Goal: Task Accomplishment & Management: Manage account settings

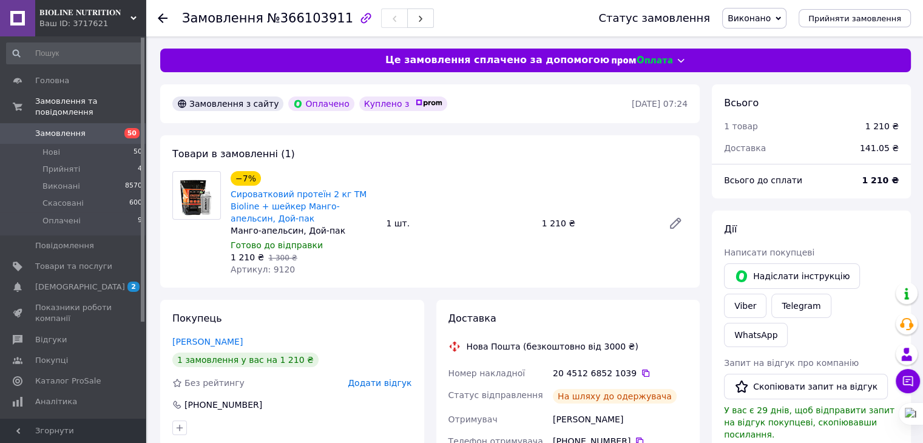
scroll to position [18389, 0]
click at [446, 181] on div "−7% Сироватковий протеїн 2 кг TM Bioline + шейкер Манго-апельсин, Дой-пак Манго…" at bounding box center [459, 223] width 467 height 109
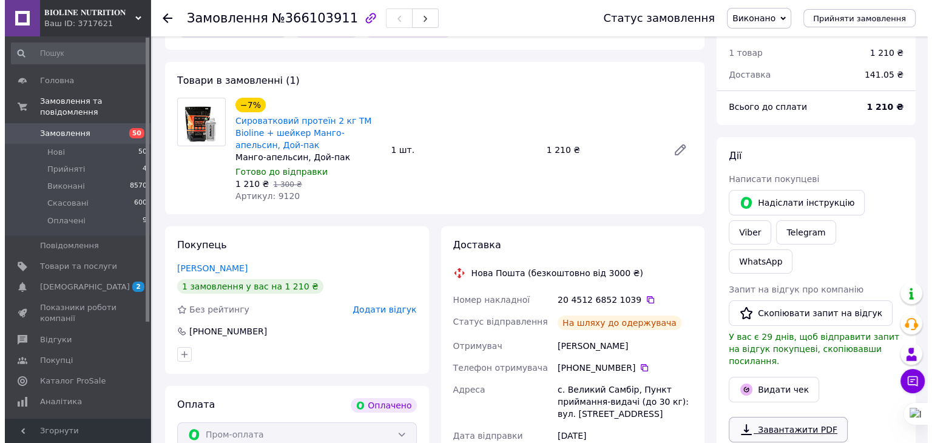
scroll to position [303, 0]
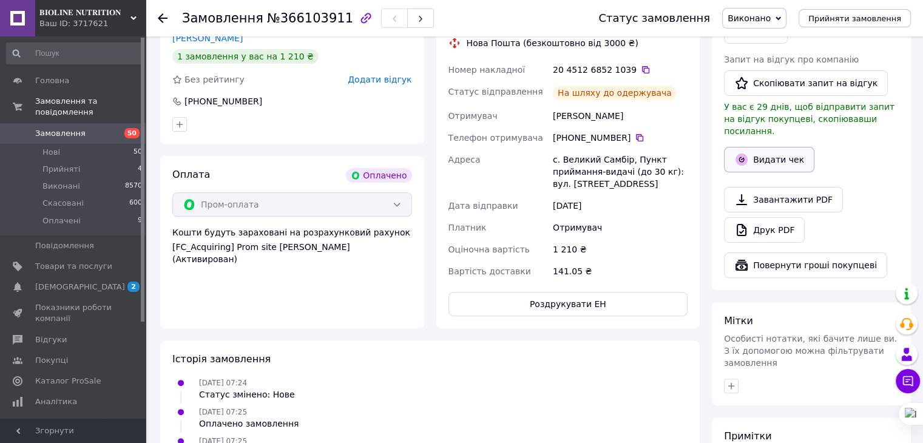
click at [772, 172] on button "Видати чек" at bounding box center [769, 159] width 90 height 25
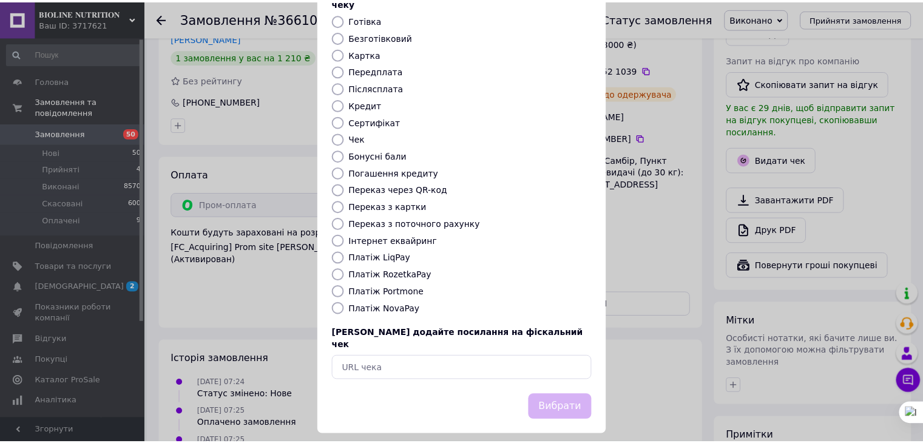
scroll to position [165, 0]
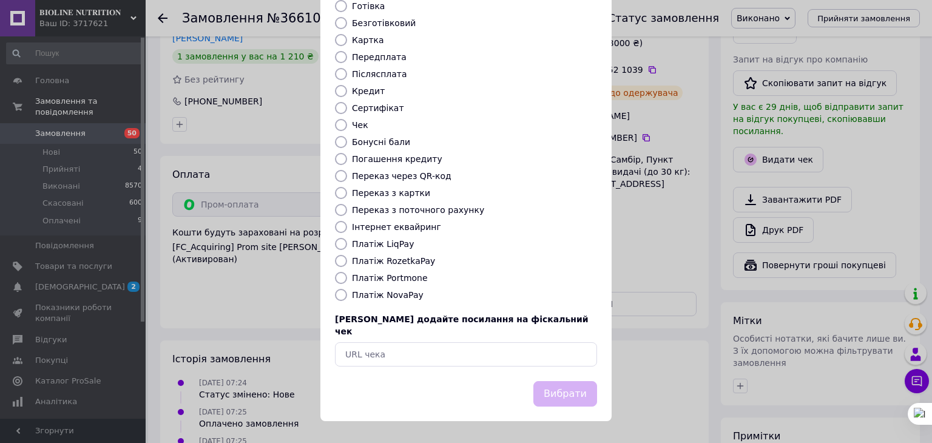
click at [415, 258] on label "Платіж RozetkaPay" at bounding box center [393, 261] width 83 height 10
click at [347, 258] on input "Платіж RozetkaPay" at bounding box center [341, 261] width 12 height 12
radio input "true"
click at [563, 391] on button "Вибрати" at bounding box center [565, 394] width 64 height 26
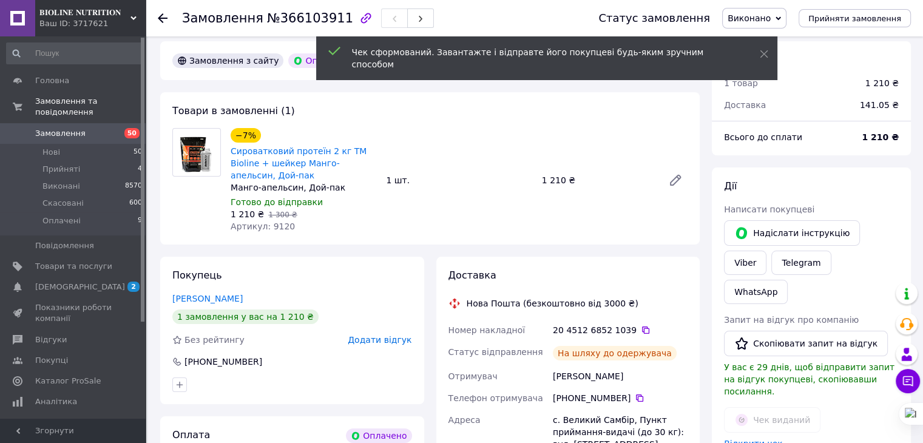
scroll to position [0, 0]
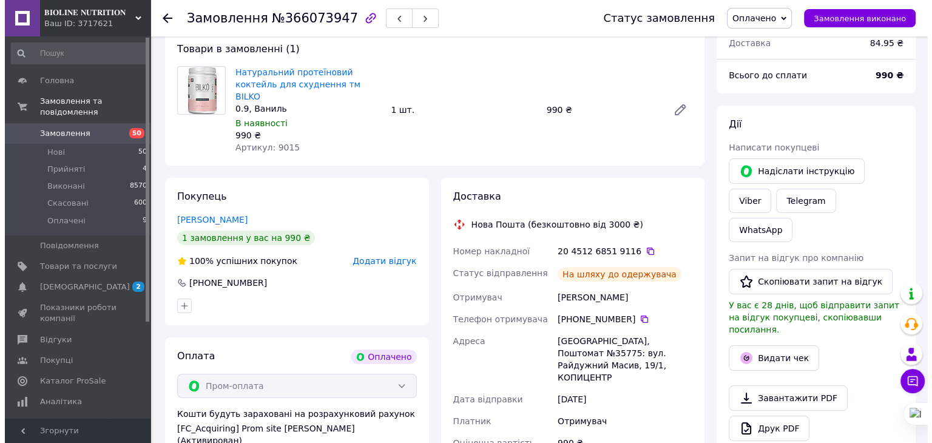
scroll to position [303, 0]
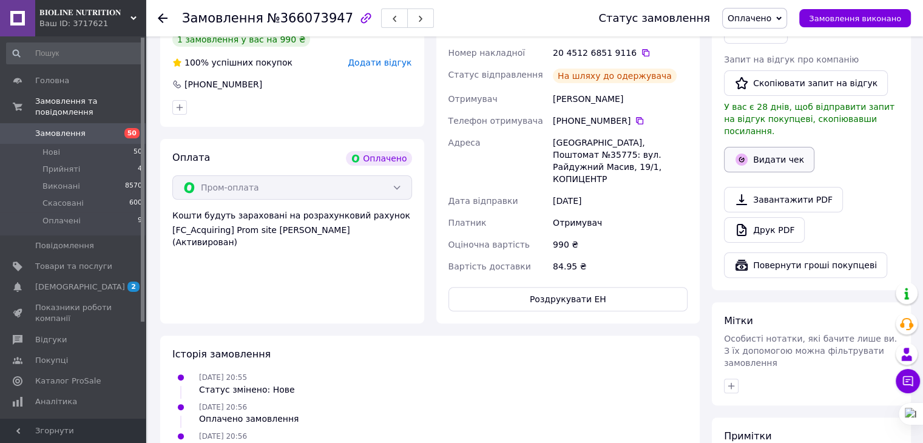
click at [796, 172] on button "Видати чек" at bounding box center [769, 159] width 90 height 25
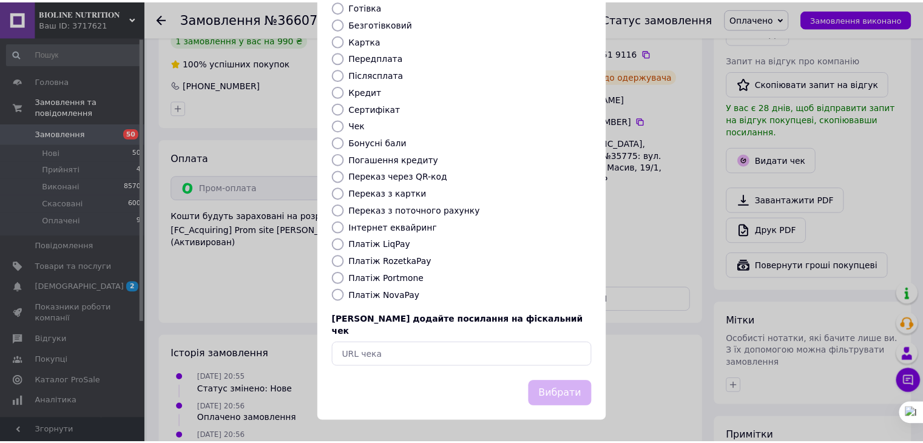
scroll to position [165, 0]
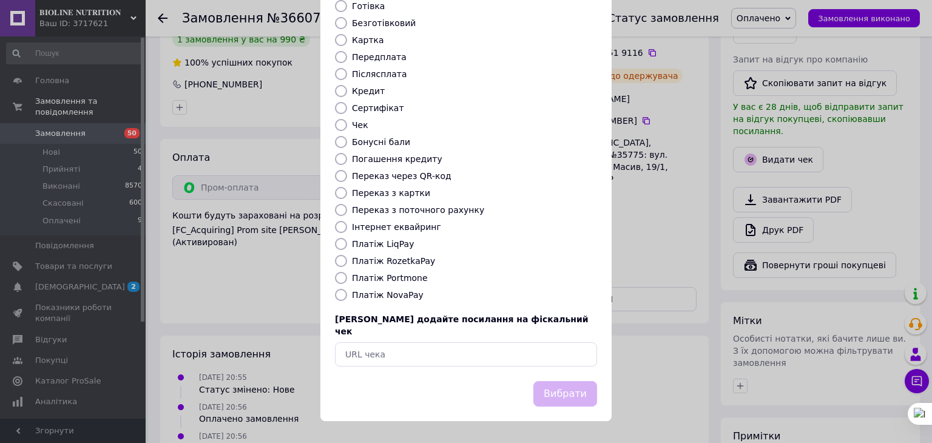
click at [417, 256] on label "Платіж RozetkaPay" at bounding box center [393, 261] width 83 height 10
click at [347, 255] on input "Платіж RozetkaPay" at bounding box center [341, 261] width 12 height 12
radio input "true"
click at [559, 399] on button "Вибрати" at bounding box center [565, 394] width 64 height 26
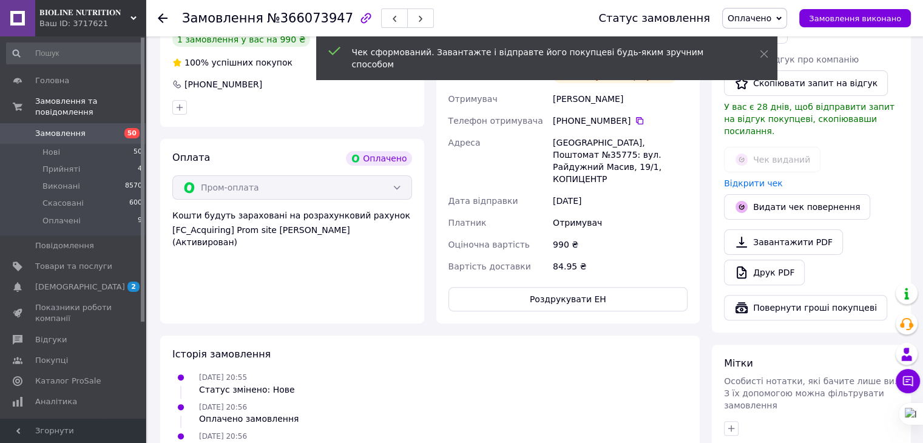
click at [855, 21] on span "Замовлення виконано" at bounding box center [855, 18] width 92 height 9
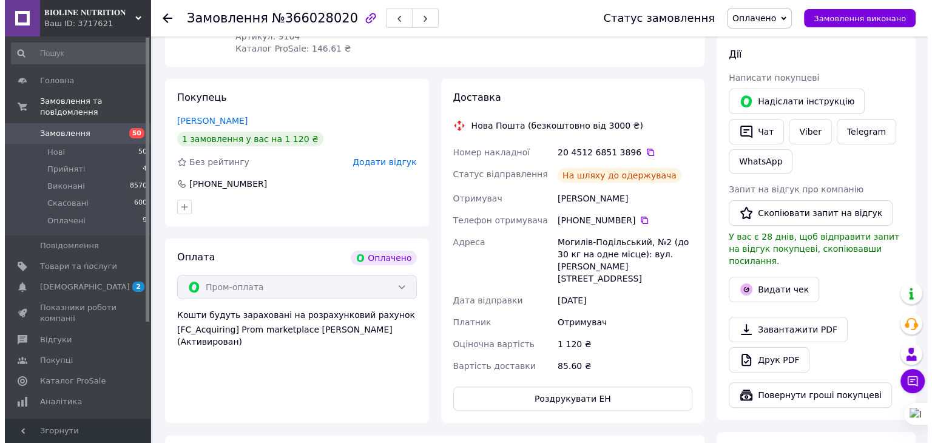
scroll to position [303, 0]
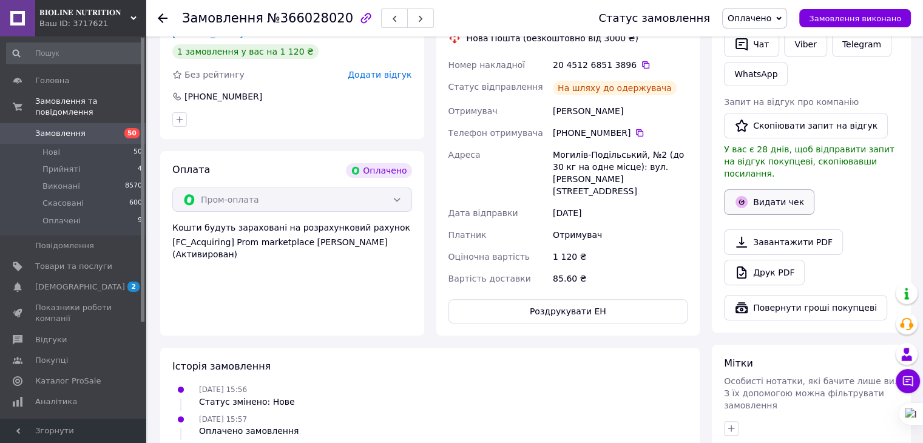
click at [764, 215] on button "Видати чек" at bounding box center [769, 201] width 90 height 25
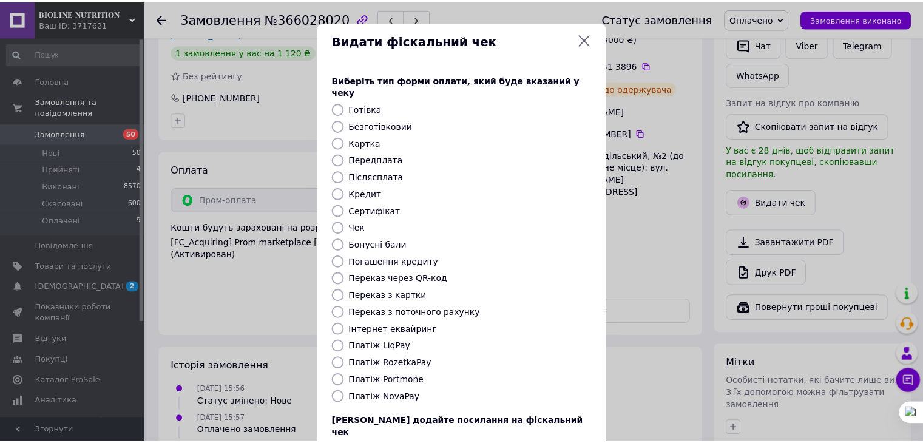
scroll to position [165, 0]
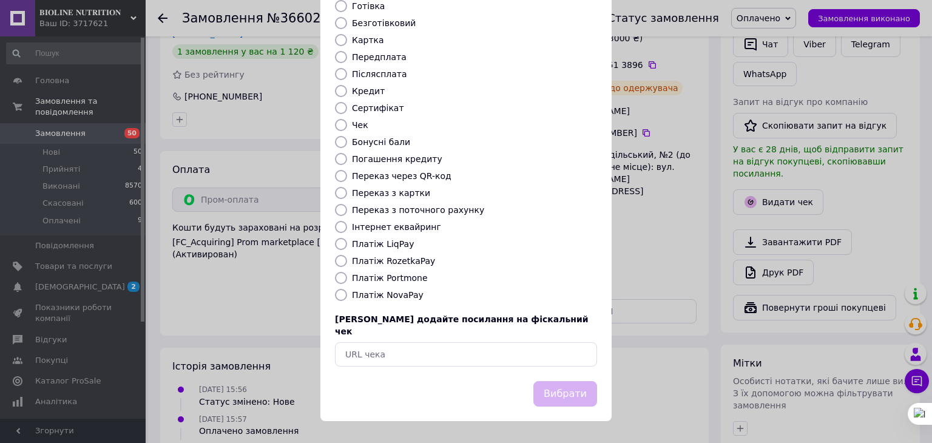
click at [416, 256] on label "Платіж RozetkaPay" at bounding box center [393, 261] width 83 height 10
click at [347, 255] on input "Платіж RozetkaPay" at bounding box center [341, 261] width 12 height 12
radio input "true"
click at [582, 382] on button "Вибрати" at bounding box center [565, 394] width 64 height 26
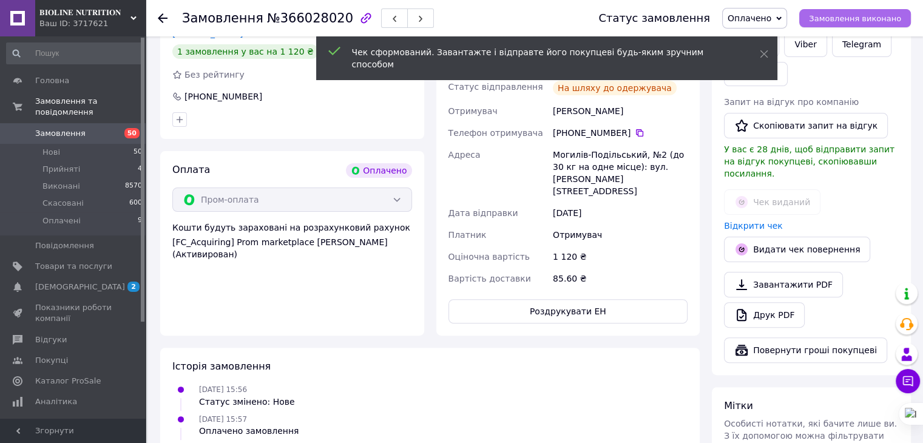
click at [891, 18] on span "Замовлення виконано" at bounding box center [855, 18] width 92 height 9
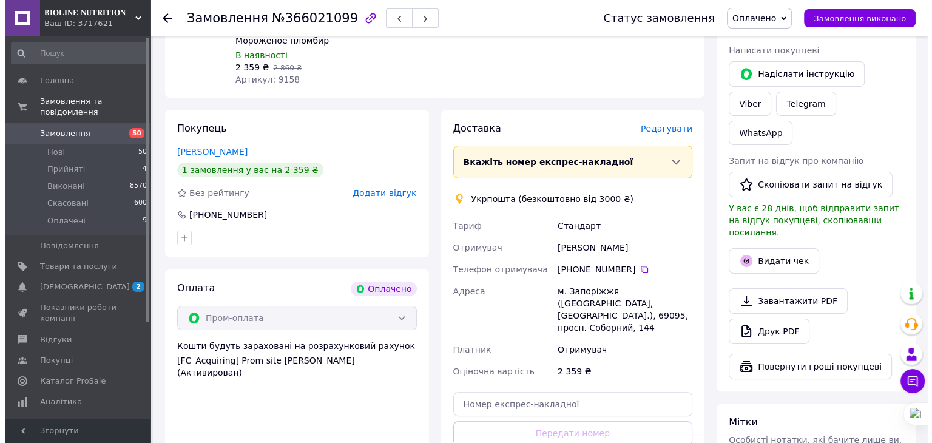
scroll to position [404, 0]
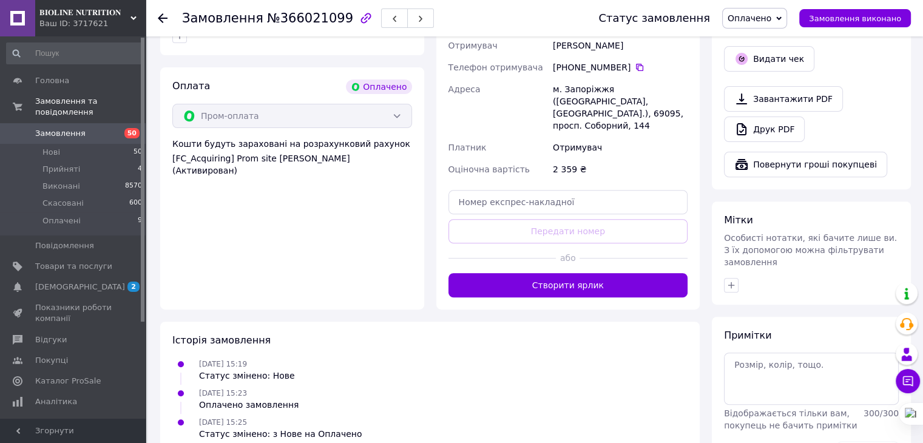
click at [622, 56] on div "Александр Вавилин" at bounding box center [620, 46] width 140 height 22
type textarea "Вавилин"
click at [622, 56] on div "Александр Вавилин" at bounding box center [620, 46] width 140 height 22
copy div "Вавилин"
drag, startPoint x: 252, startPoint y: 138, endPoint x: 423, endPoint y: 209, distance: 184.4
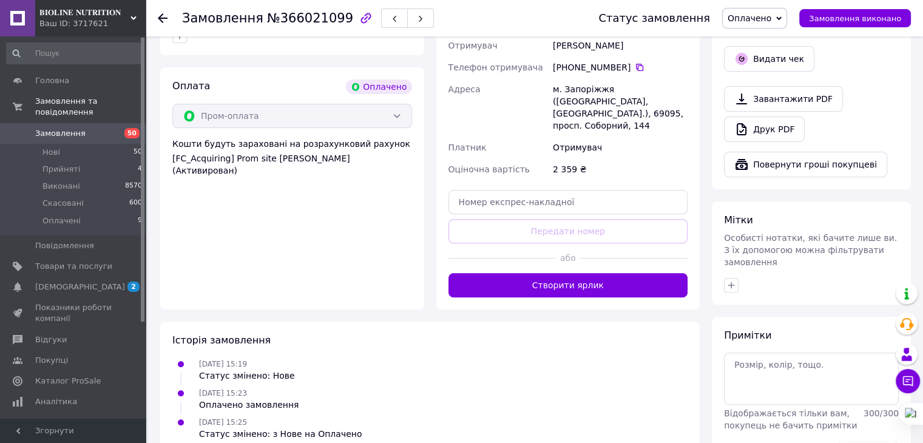
click at [252, 94] on div "Оплата Оплачено" at bounding box center [292, 86] width 240 height 15
click at [517, 214] on input "text" at bounding box center [568, 202] width 240 height 24
paste input "0505384077190"
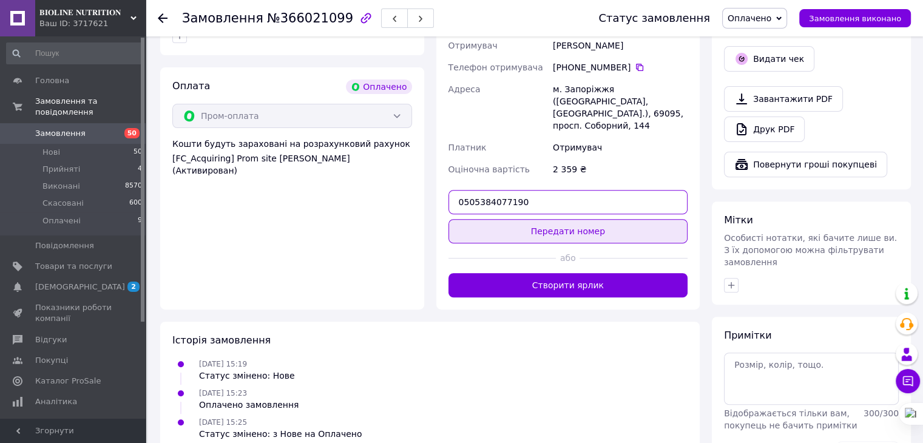
type input "0505384077190"
click at [556, 243] on button "Передати номер" at bounding box center [568, 231] width 240 height 24
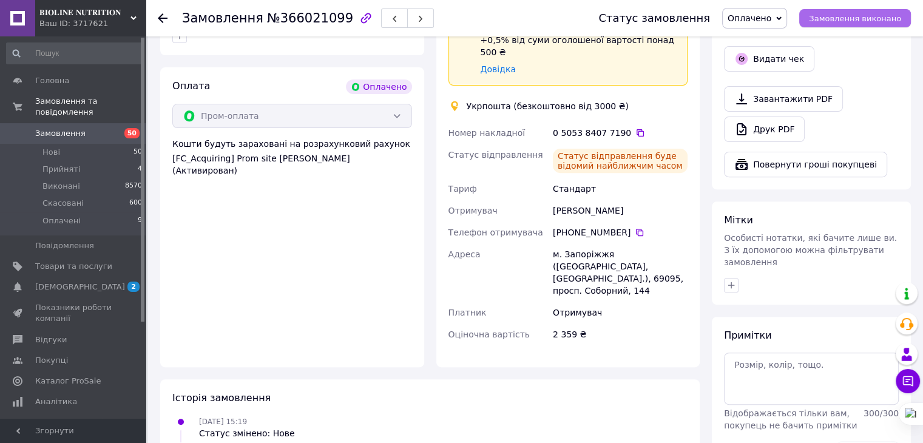
click at [863, 24] on button "Замовлення виконано" at bounding box center [855, 18] width 112 height 18
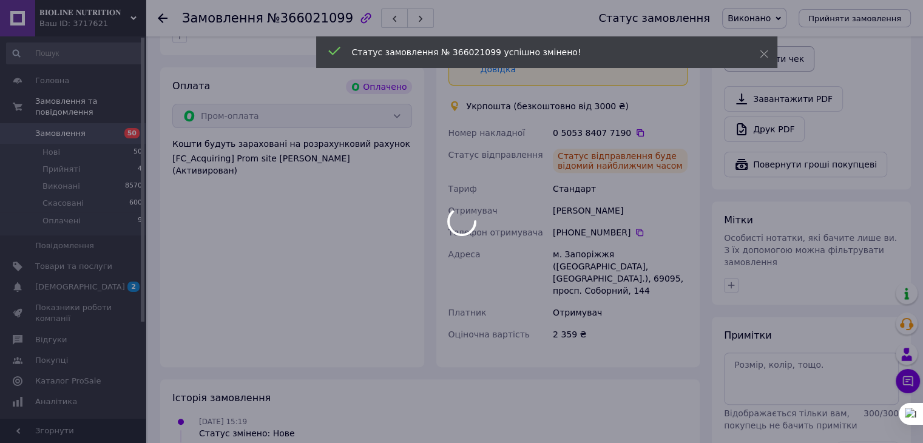
click at [794, 124] on div at bounding box center [461, 221] width 923 height 443
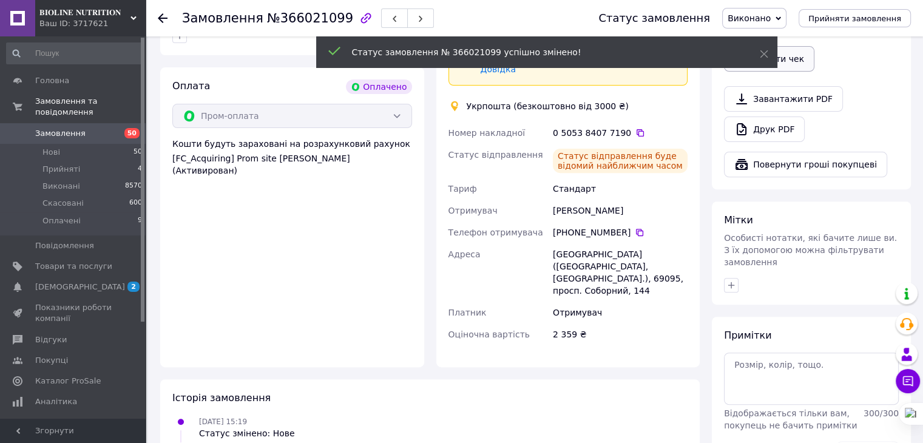
click at [768, 72] on button "Видати чек" at bounding box center [769, 58] width 90 height 25
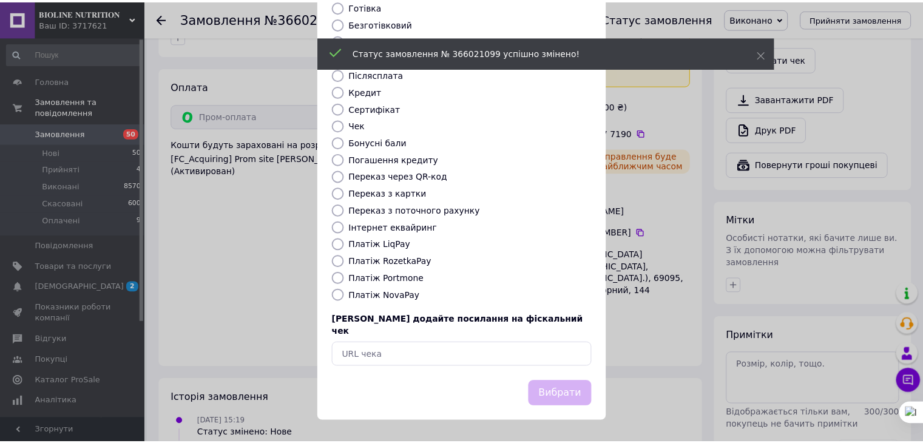
scroll to position [165, 0]
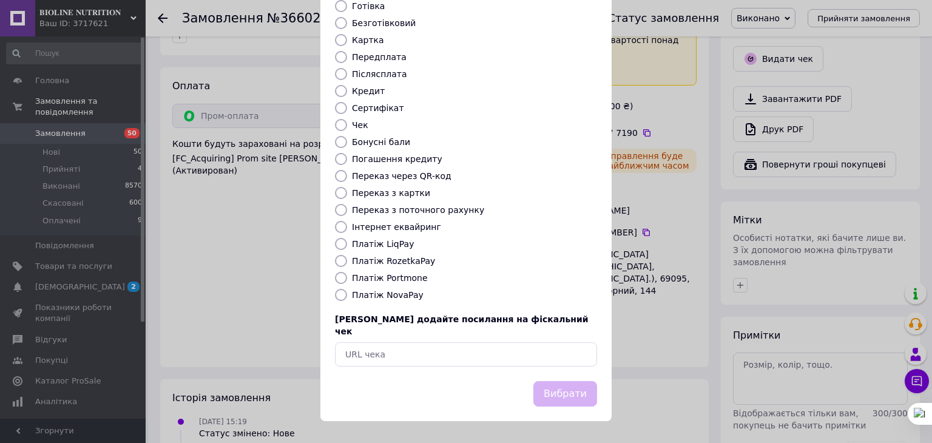
click at [416, 264] on div "Виберіть тип форми оплати, який буде вказаний у чеку Готівка Безготівковий Карт…" at bounding box center [465, 168] width 291 height 425
click at [417, 258] on label "Платіж RozetkaPay" at bounding box center [393, 261] width 83 height 10
click at [347, 258] on input "Платіж RozetkaPay" at bounding box center [341, 261] width 12 height 12
radio input "true"
click at [568, 396] on button "Вибрати" at bounding box center [565, 394] width 64 height 26
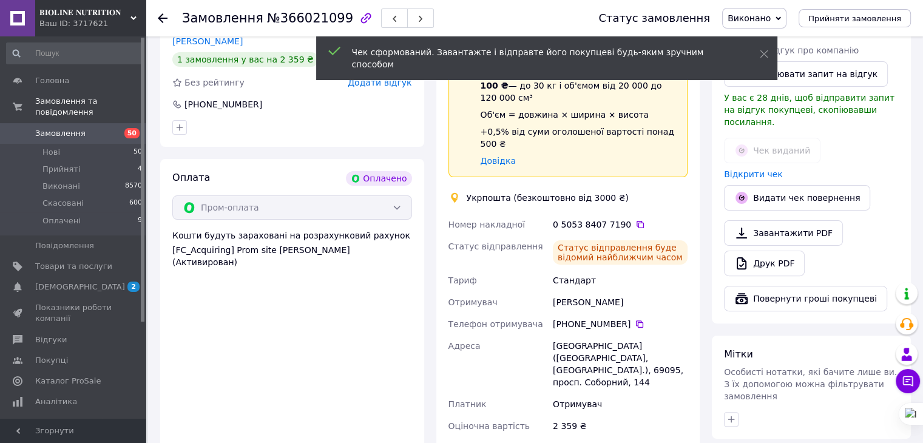
scroll to position [302, 0]
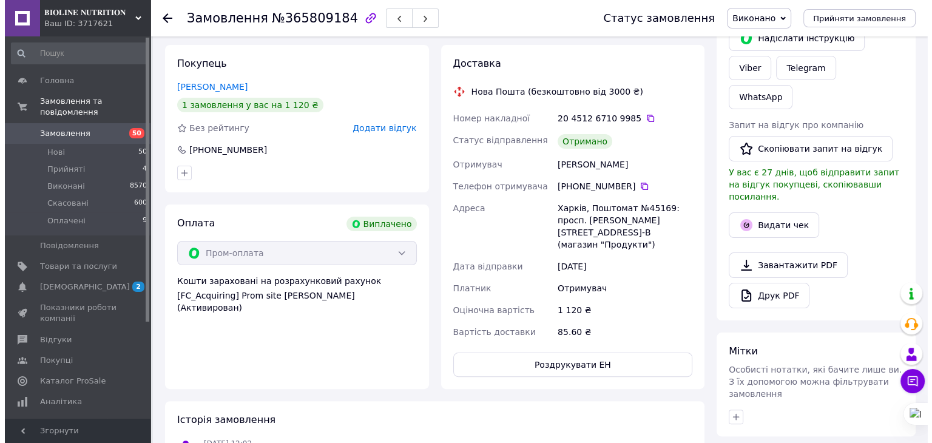
scroll to position [18389, 0]
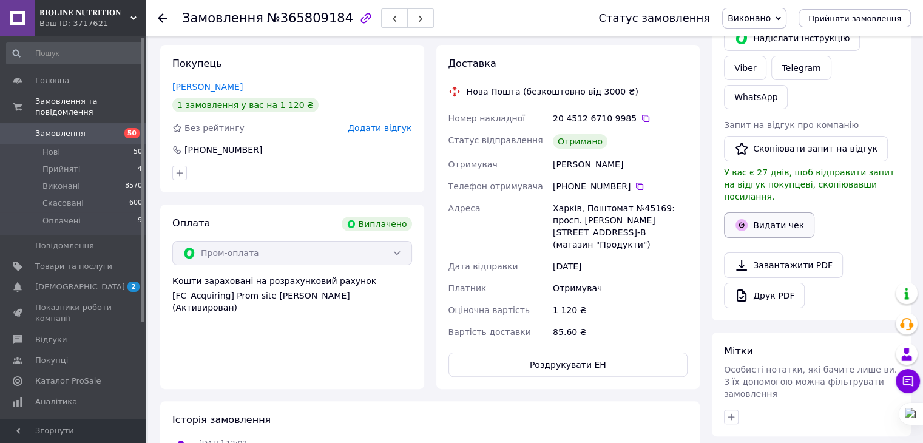
click at [770, 238] on button "Видати чек" at bounding box center [769, 224] width 90 height 25
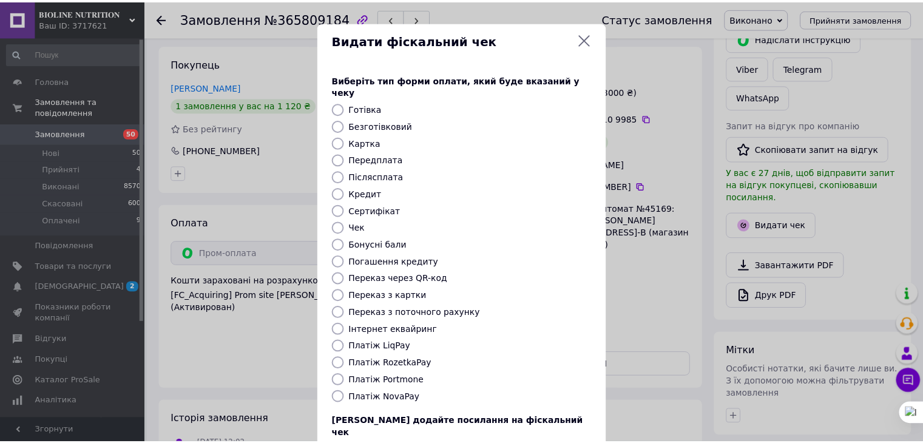
scroll to position [165, 0]
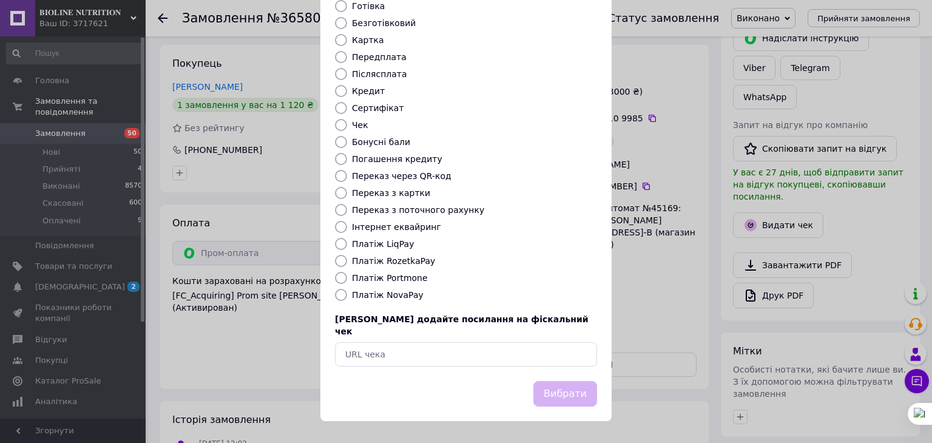
click at [422, 259] on label "Платіж RozetkaPay" at bounding box center [393, 261] width 83 height 10
click at [347, 259] on input "Платіж RozetkaPay" at bounding box center [341, 261] width 12 height 12
radio input "true"
click at [553, 392] on button "Вибрати" at bounding box center [565, 394] width 64 height 26
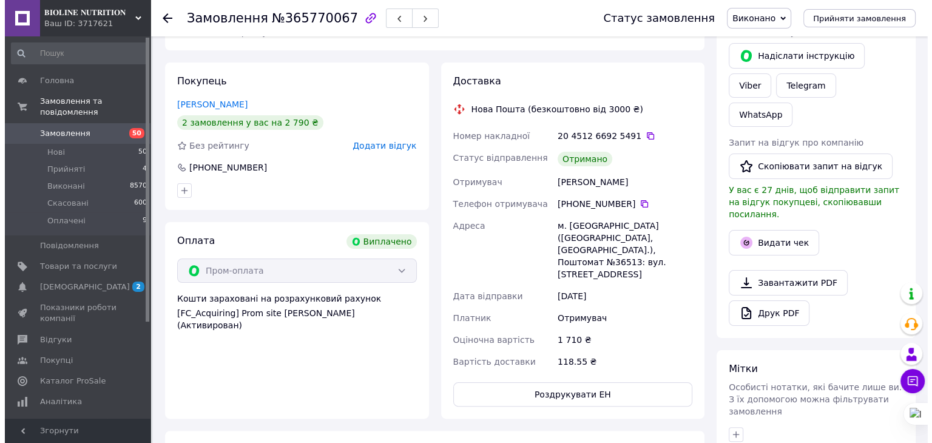
scroll to position [202, 0]
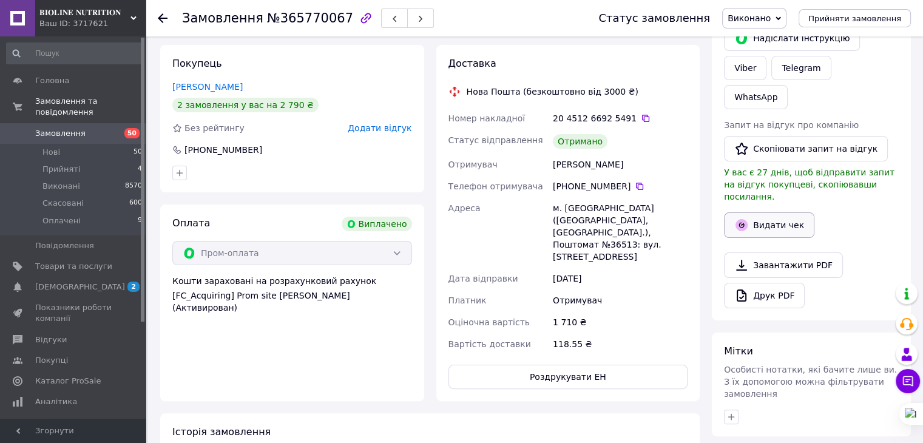
click at [790, 238] on button "Видати чек" at bounding box center [769, 224] width 90 height 25
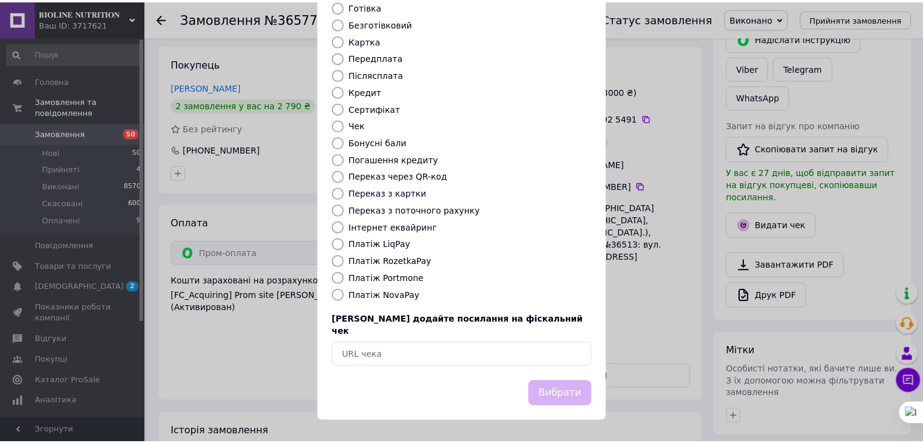
scroll to position [165, 0]
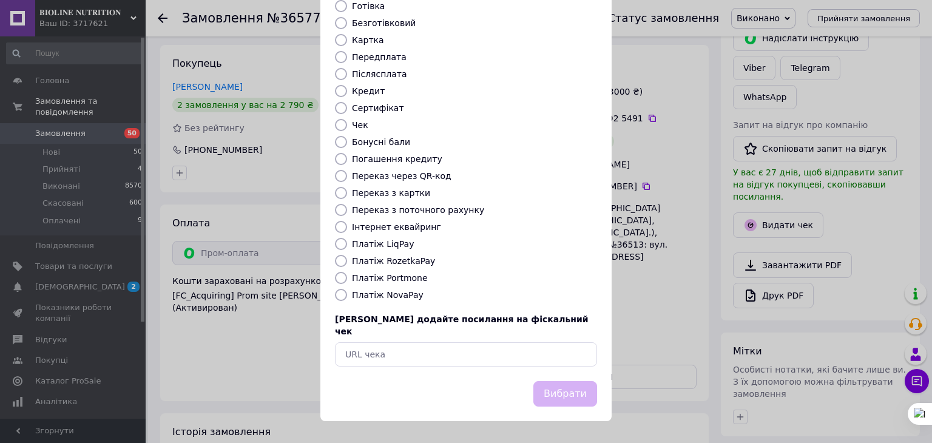
click at [420, 260] on label "Платіж RozetkaPay" at bounding box center [393, 261] width 83 height 10
click at [347, 260] on input "Платіж RozetkaPay" at bounding box center [341, 261] width 12 height 12
radio input "true"
click at [568, 391] on button "Вибрати" at bounding box center [565, 394] width 64 height 26
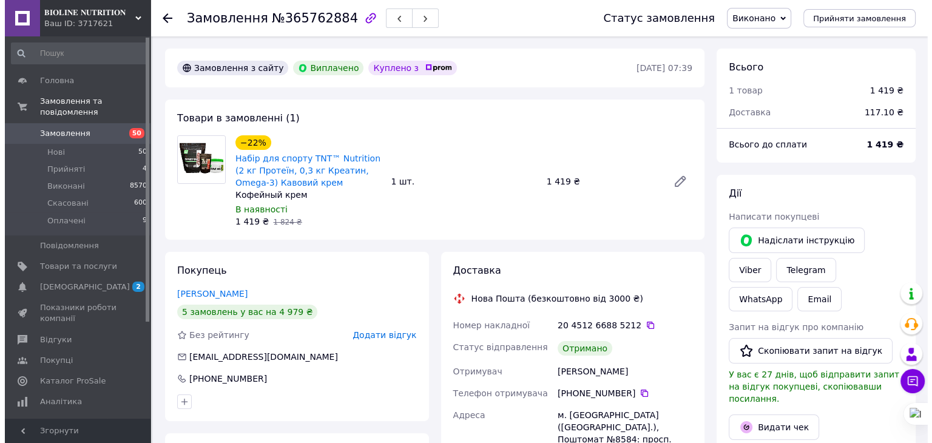
scroll to position [202, 0]
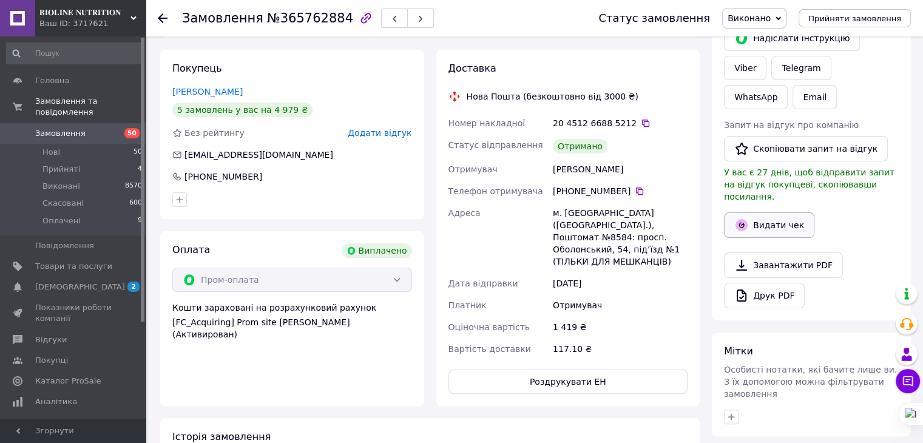
click at [776, 238] on button "Видати чек" at bounding box center [769, 224] width 90 height 25
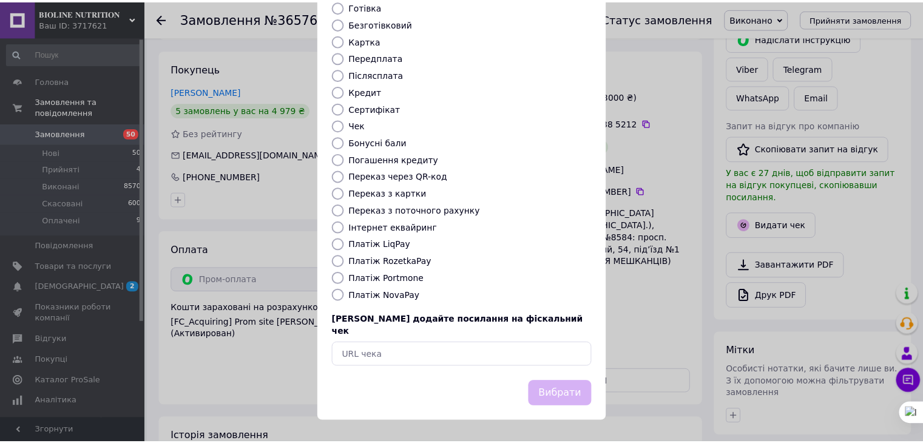
scroll to position [165, 0]
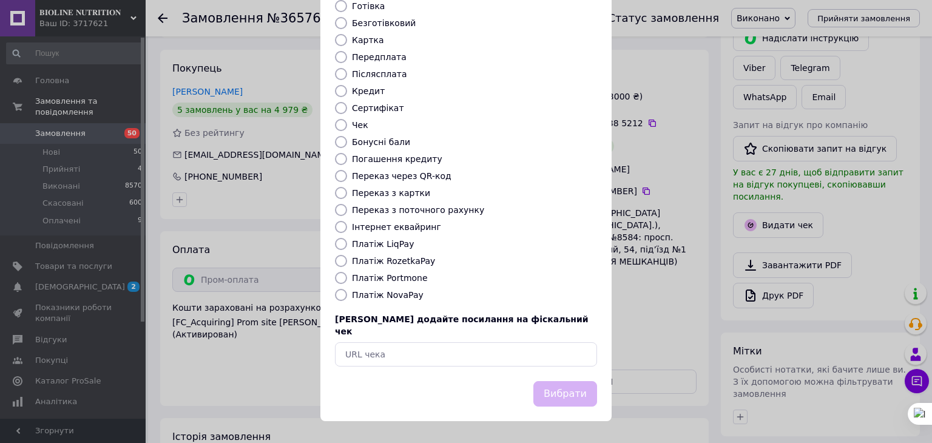
click at [409, 256] on label "Платіж RozetkaPay" at bounding box center [393, 261] width 83 height 10
click at [347, 256] on input "Платіж RozetkaPay" at bounding box center [341, 261] width 12 height 12
radio input "true"
click at [568, 389] on button "Вибрати" at bounding box center [565, 394] width 64 height 26
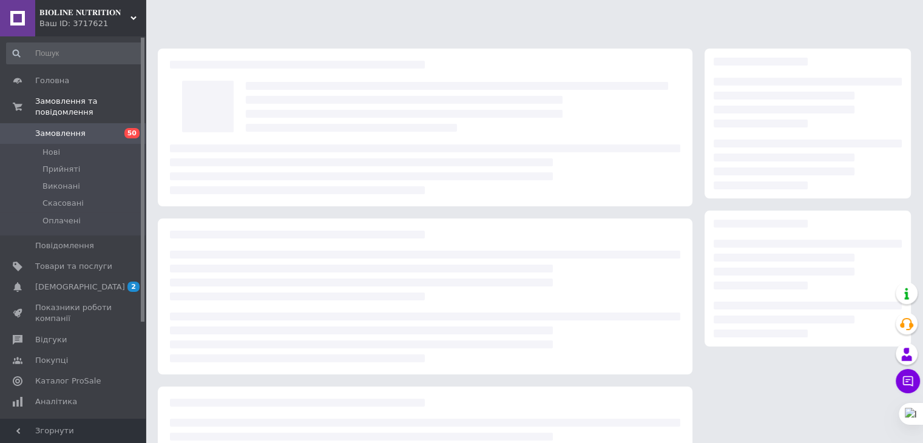
scroll to position [18389, 0]
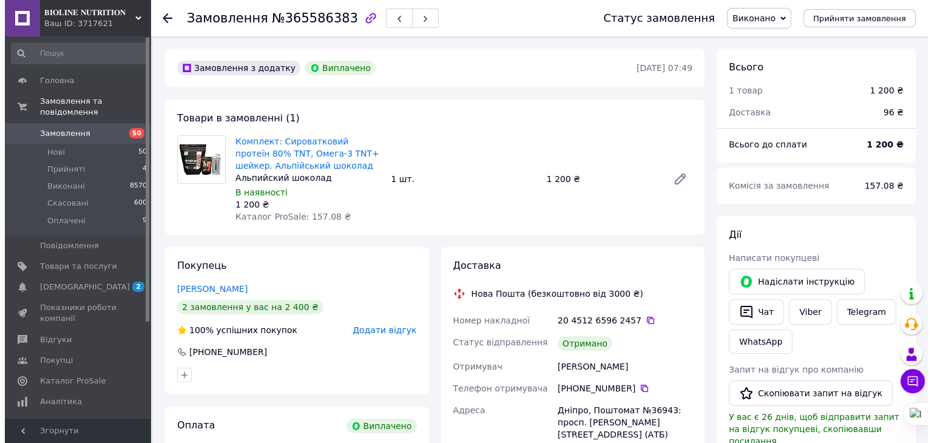
scroll to position [202, 0]
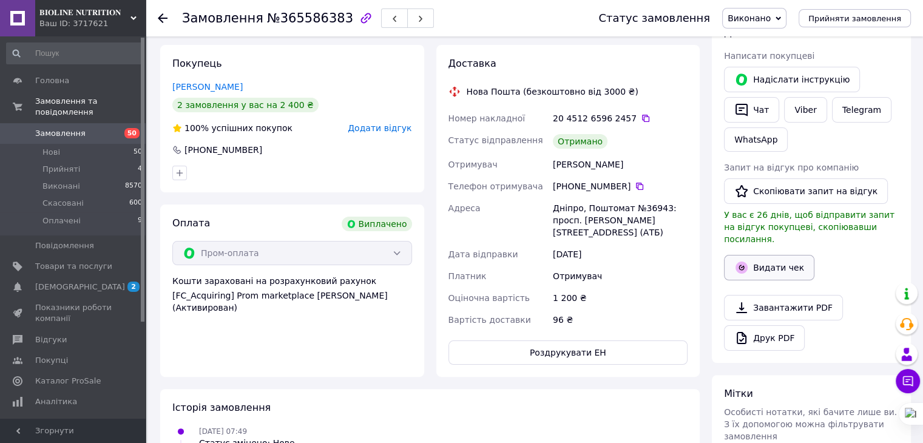
click at [777, 280] on button "Видати чек" at bounding box center [769, 267] width 90 height 25
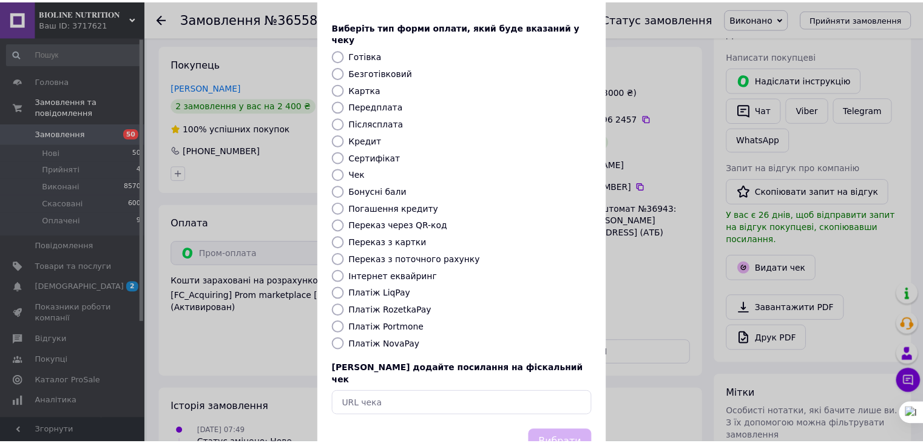
scroll to position [165, 0]
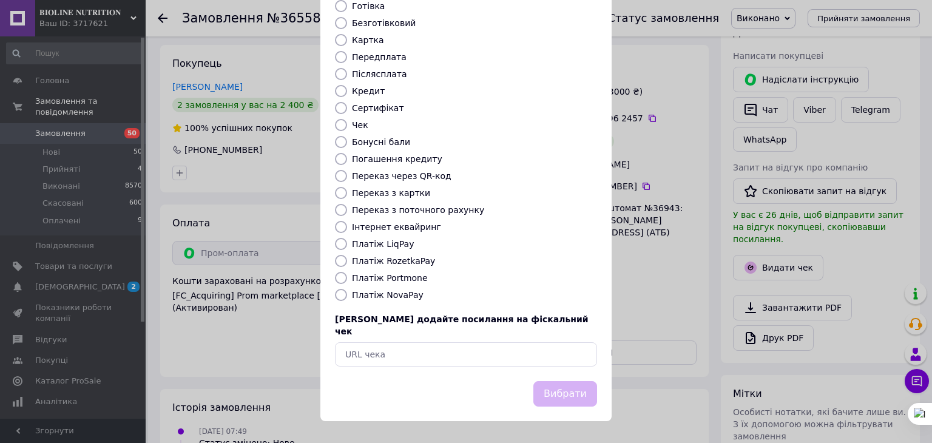
click at [413, 256] on label "Платіж RozetkaPay" at bounding box center [393, 261] width 83 height 10
click at [347, 255] on input "Платіж RozetkaPay" at bounding box center [341, 261] width 12 height 12
radio input "true"
click at [551, 396] on button "Вибрати" at bounding box center [565, 394] width 64 height 26
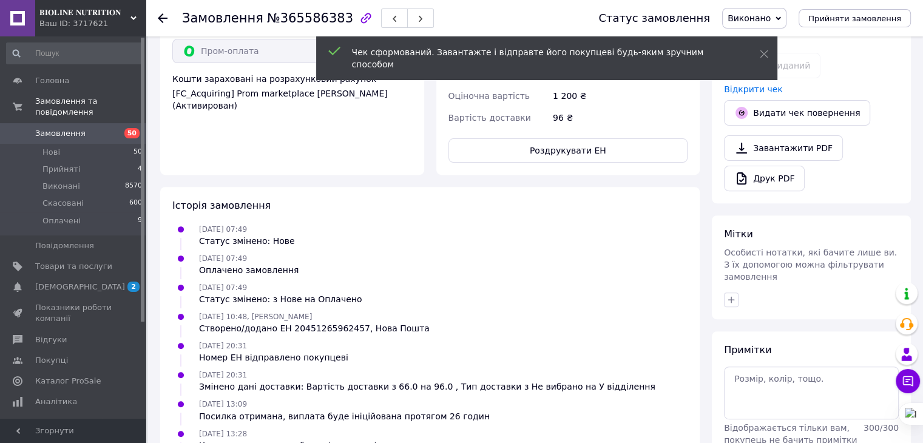
scroll to position [0, 0]
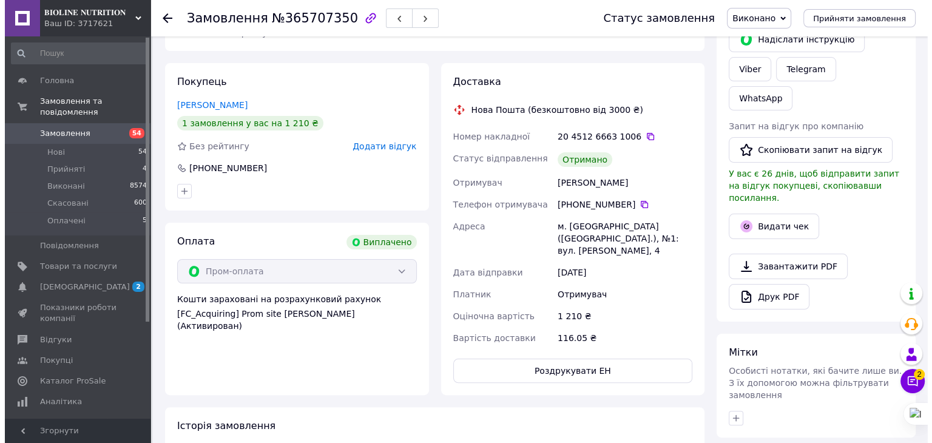
scroll to position [202, 0]
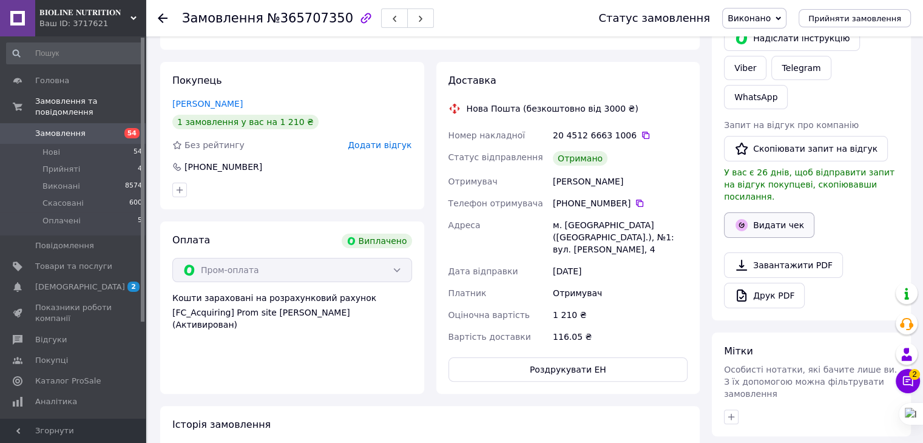
click at [764, 238] on button "Видати чек" at bounding box center [769, 224] width 90 height 25
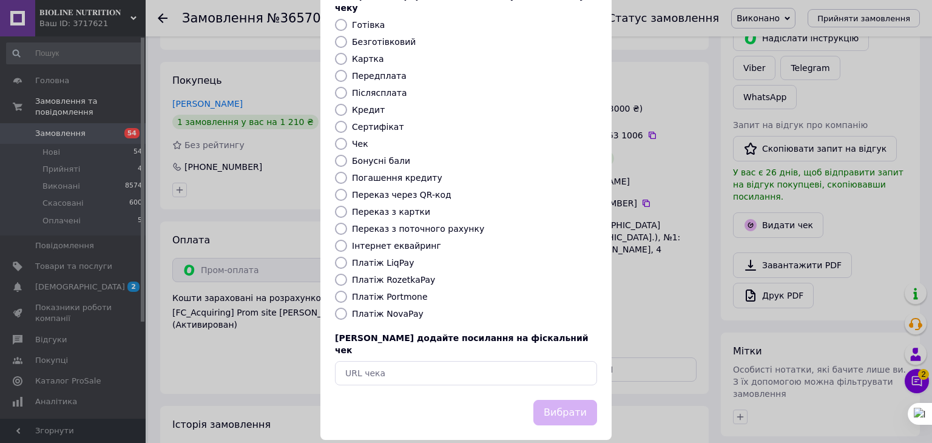
scroll to position [101, 0]
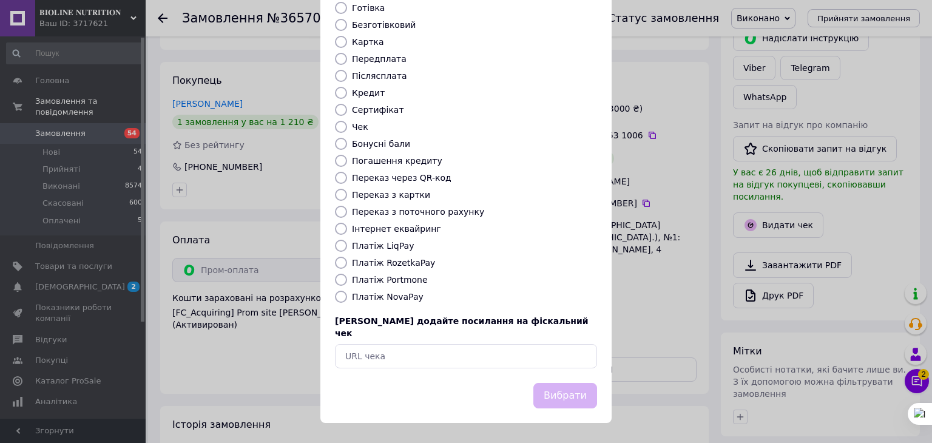
type textarea "P"
click at [425, 268] on label "Платіж RozetkaPay" at bounding box center [393, 263] width 83 height 10
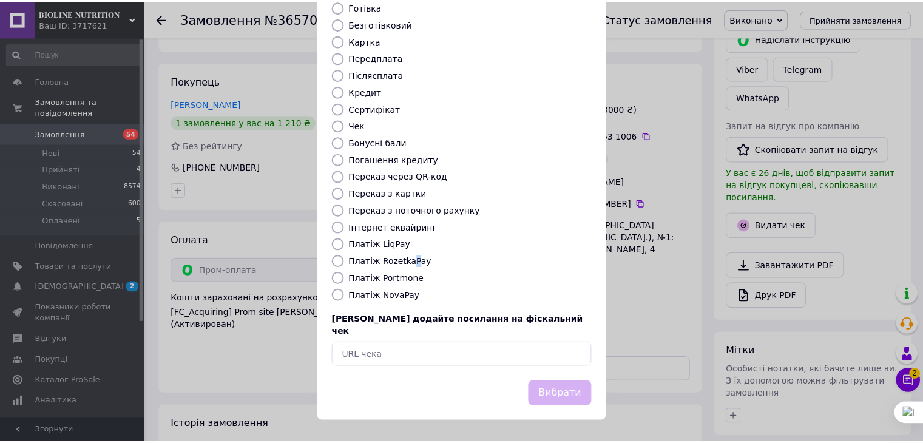
scroll to position [165, 0]
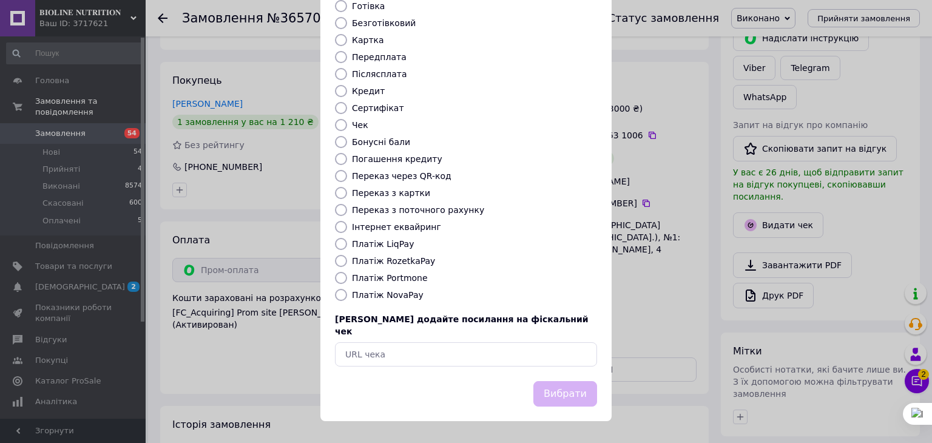
click at [400, 260] on label "Платіж RozetkaPay" at bounding box center [393, 261] width 83 height 10
click at [347, 260] on input "Платіж RozetkaPay" at bounding box center [341, 261] width 12 height 12
radio input "true"
click at [573, 390] on button "Вибрати" at bounding box center [565, 394] width 64 height 26
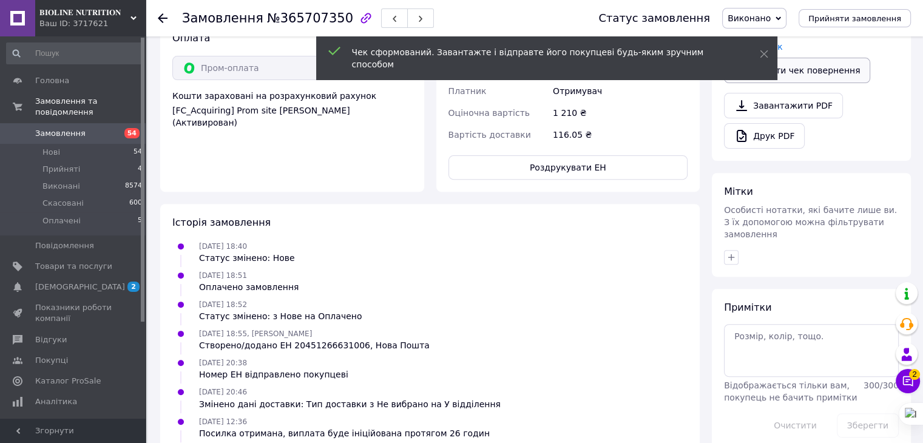
scroll to position [0, 0]
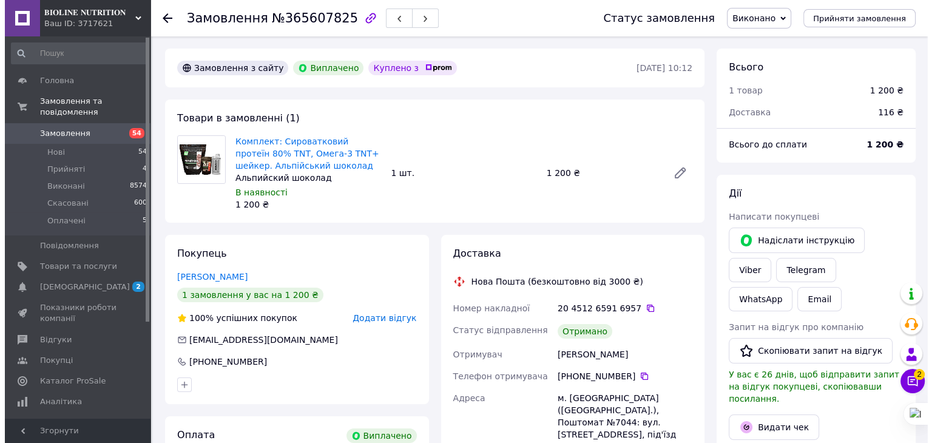
scroll to position [18389, 0]
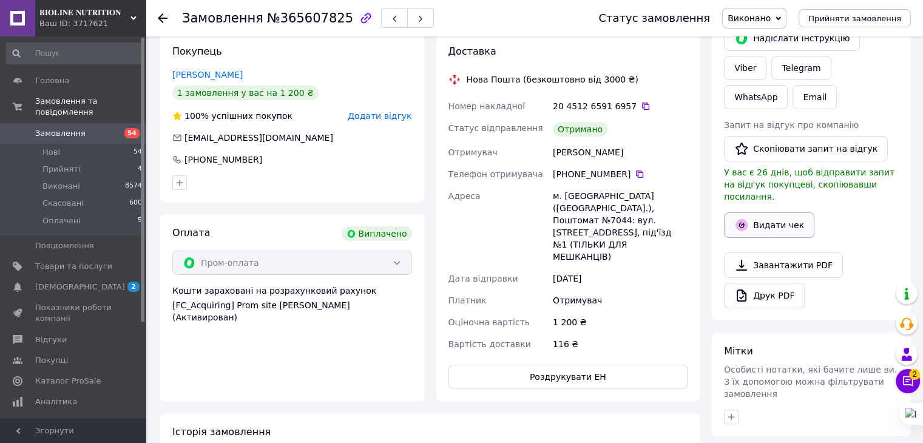
click at [789, 238] on button "Видати чек" at bounding box center [769, 224] width 90 height 25
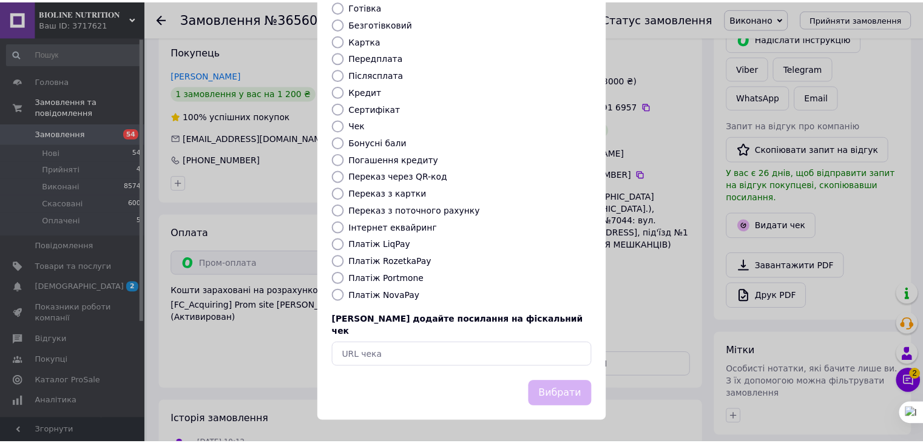
scroll to position [165, 0]
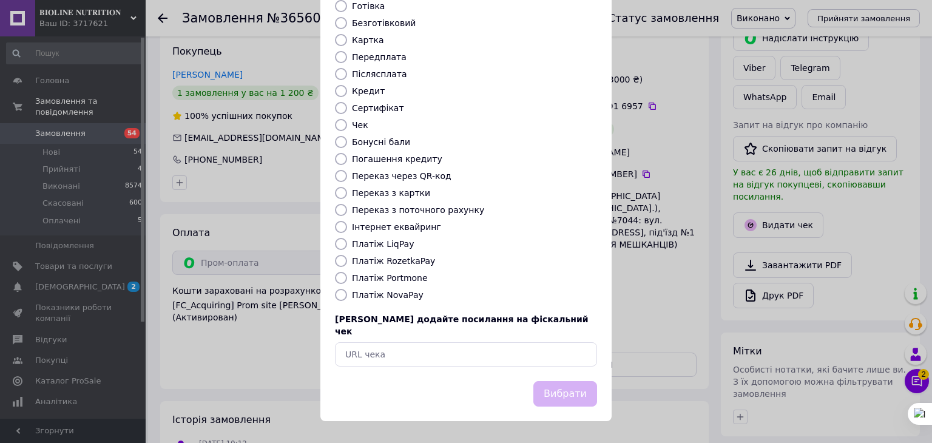
click at [386, 257] on label "Платіж RozetkaPay" at bounding box center [393, 261] width 83 height 10
click at [347, 257] on input "Платіж RozetkaPay" at bounding box center [341, 261] width 12 height 12
radio input "true"
click at [553, 390] on button "Вибрати" at bounding box center [565, 394] width 64 height 26
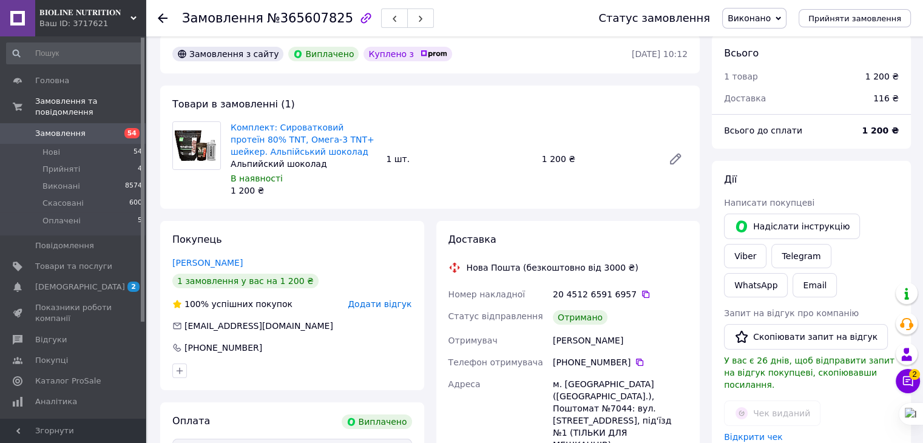
scroll to position [0, 0]
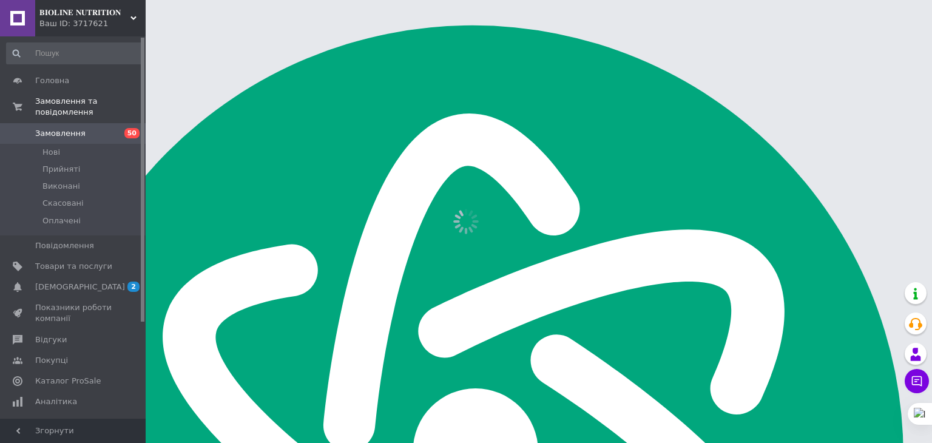
scroll to position [18389, 0]
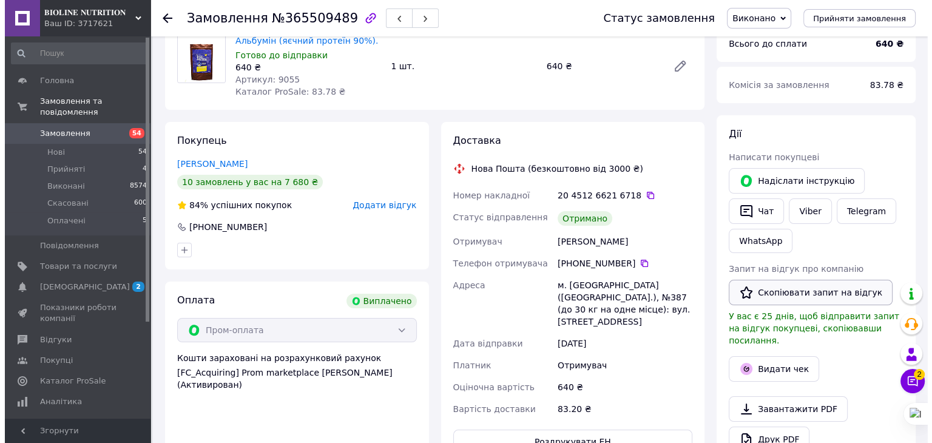
scroll to position [202, 0]
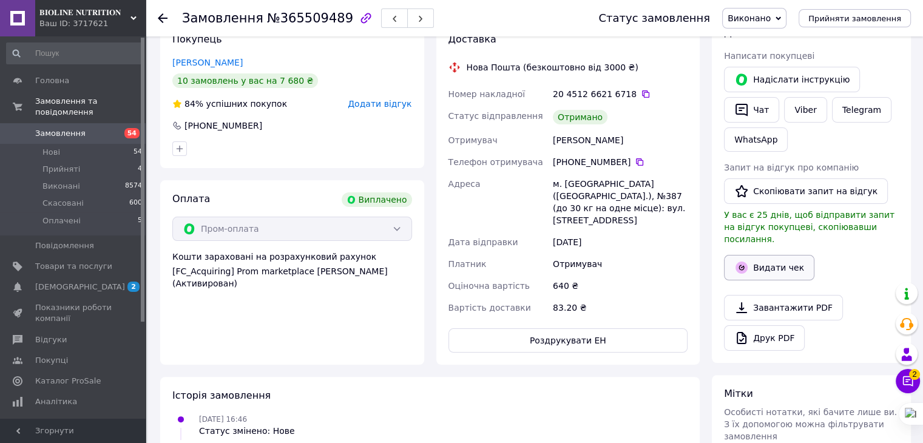
click at [786, 280] on button "Видати чек" at bounding box center [769, 267] width 90 height 25
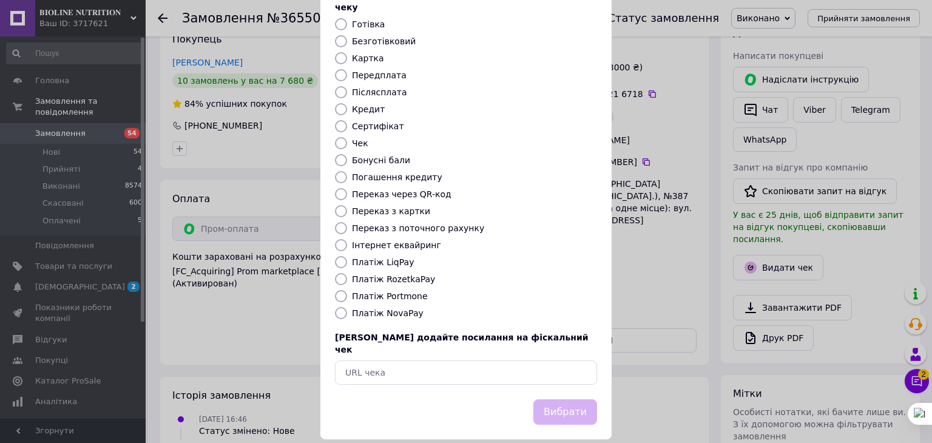
scroll to position [101, 0]
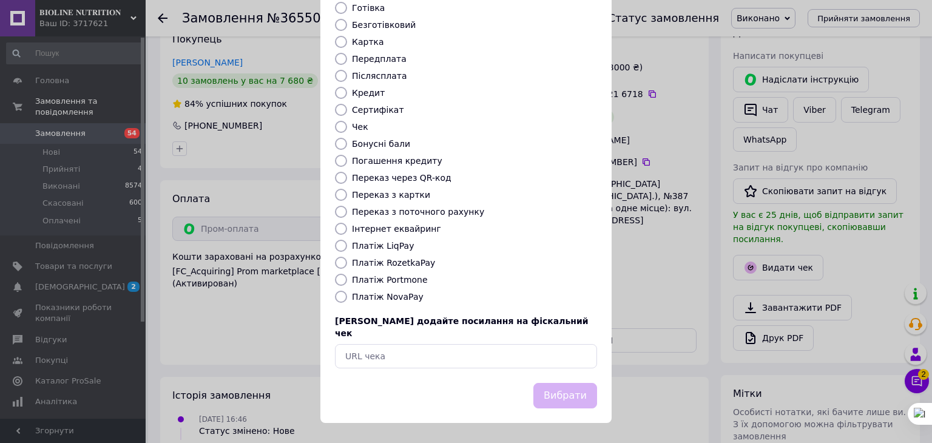
click at [435, 268] on label "Платіж RozetkaPay" at bounding box center [393, 263] width 83 height 10
click at [347, 269] on input "Платіж RozetkaPay" at bounding box center [341, 263] width 12 height 12
radio input "true"
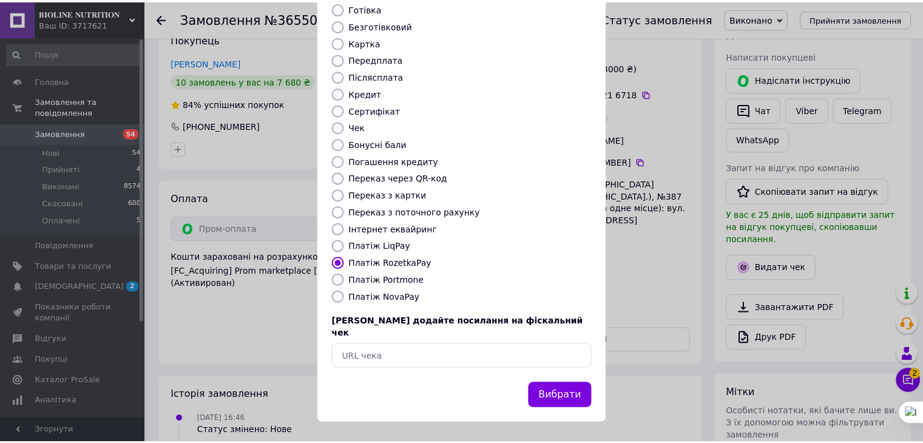
scroll to position [165, 0]
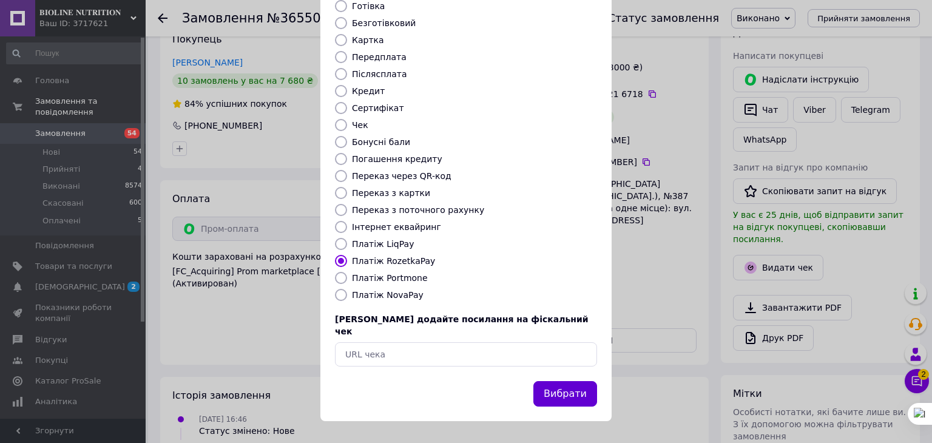
click at [571, 397] on button "Вибрати" at bounding box center [565, 394] width 64 height 26
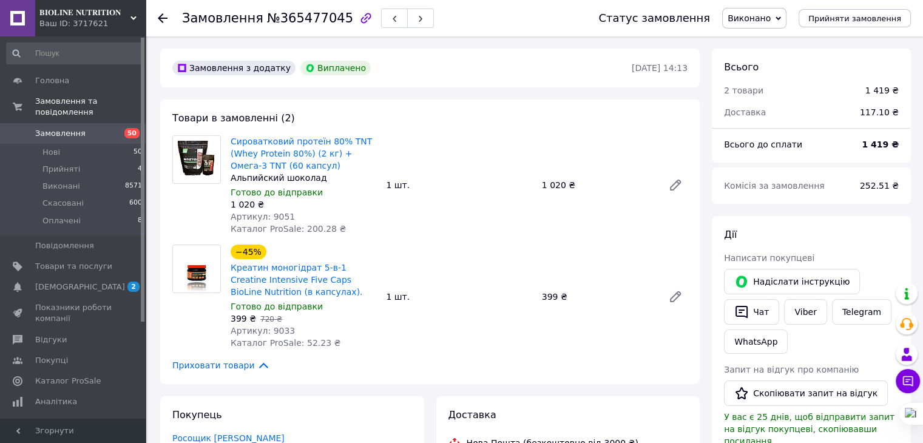
scroll to position [18389, 0]
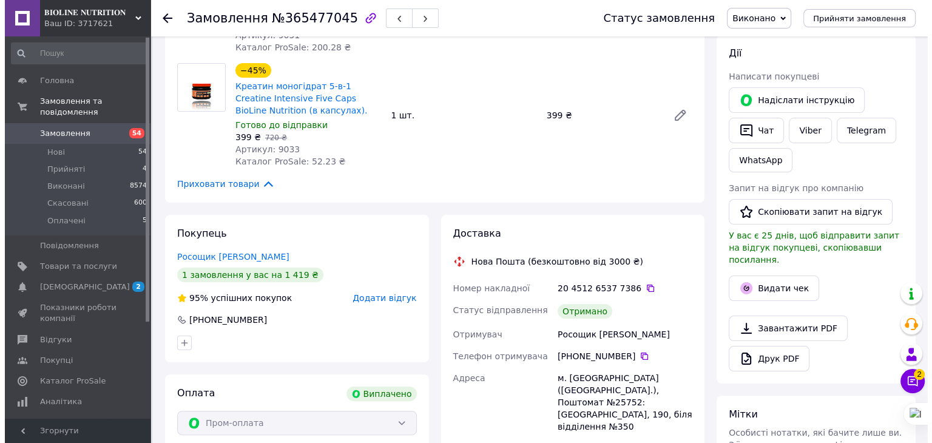
scroll to position [202, 0]
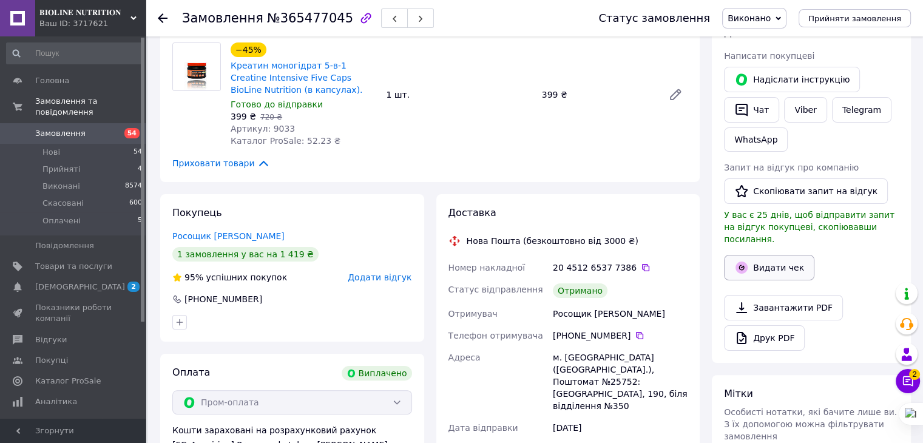
click at [797, 280] on button "Видати чек" at bounding box center [769, 267] width 90 height 25
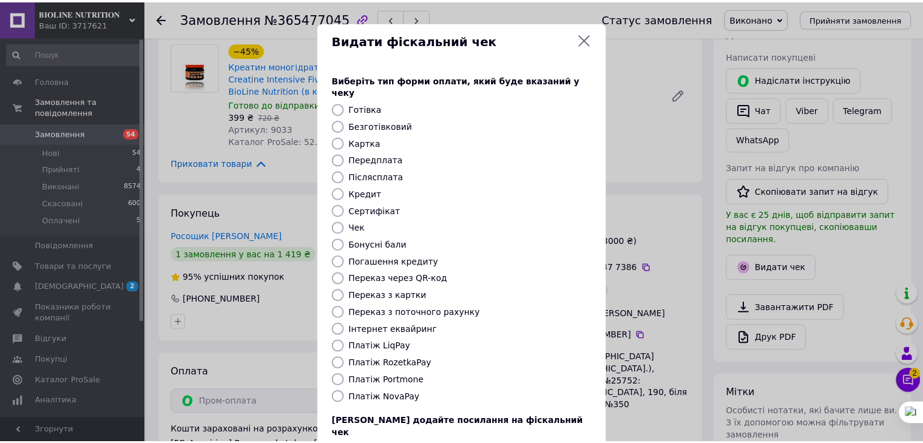
scroll to position [165, 0]
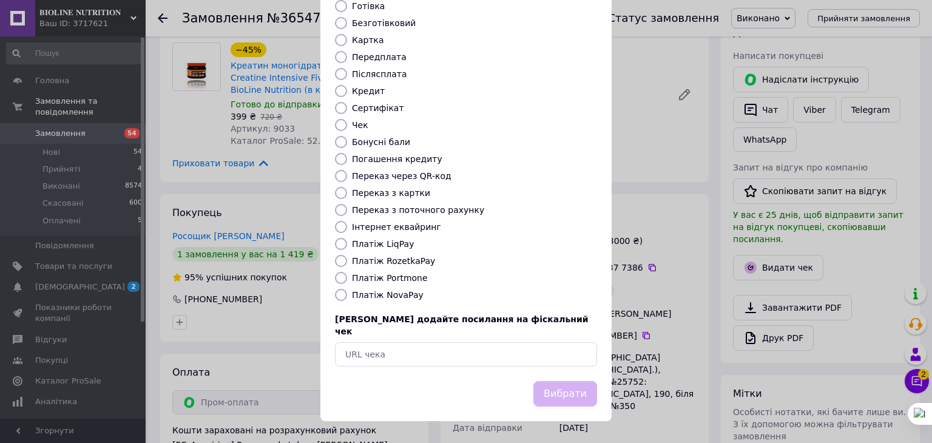
click at [400, 256] on label "Платіж RozetkaPay" at bounding box center [393, 261] width 83 height 10
click at [347, 255] on input "Платіж RozetkaPay" at bounding box center [341, 261] width 12 height 12
radio input "true"
click at [546, 387] on button "Вибрати" at bounding box center [565, 394] width 64 height 26
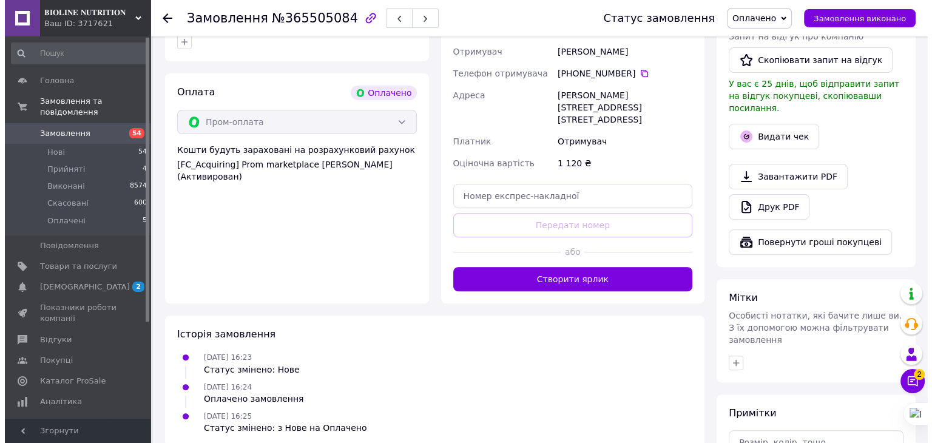
scroll to position [18389, 0]
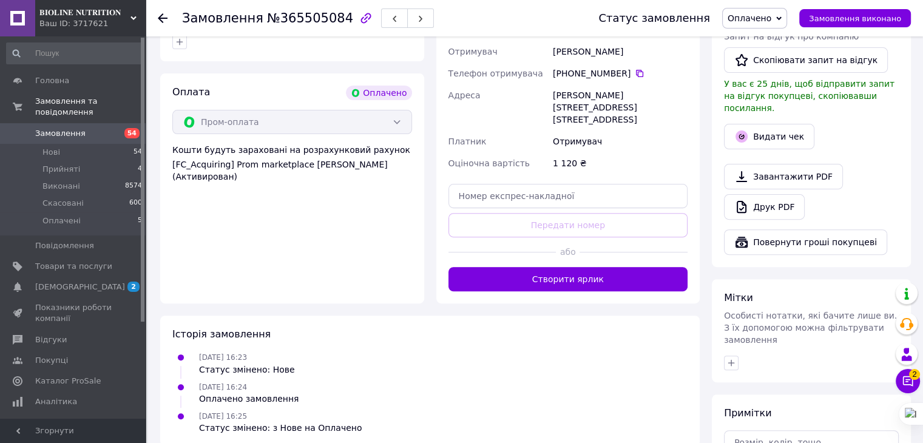
click at [615, 62] on div "[PERSON_NAME]" at bounding box center [620, 52] width 140 height 22
type textarea "Ткаченко"
click at [615, 62] on div "[PERSON_NAME]" at bounding box center [620, 52] width 140 height 22
copy div "Ткаченко"
click at [219, 303] on div "Оплата Оплачено Пром-оплата Кошти будуть зараховані на розрахунковий рахунок [F…" at bounding box center [292, 188] width 264 height 230
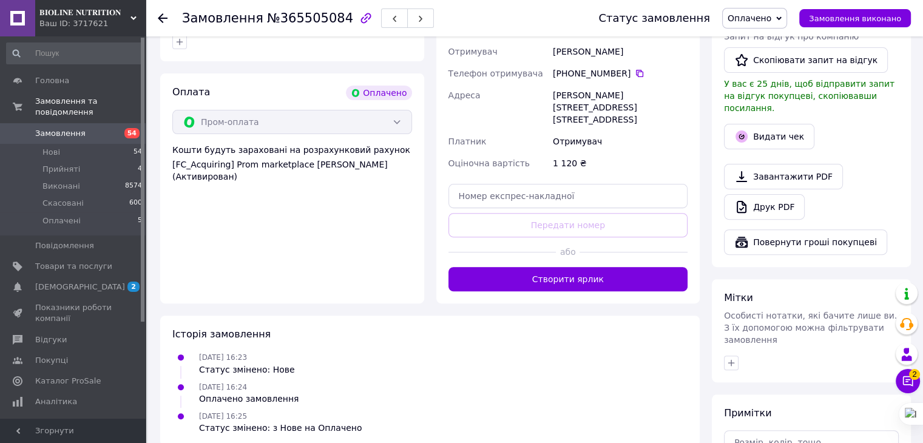
click at [269, 303] on div "Оплата Оплачено Пром-оплата Кошти будуть зараховані на розрахунковий рахунок [F…" at bounding box center [292, 188] width 264 height 230
click at [584, 208] on input "text" at bounding box center [568, 196] width 240 height 24
paste input "0505382297177"
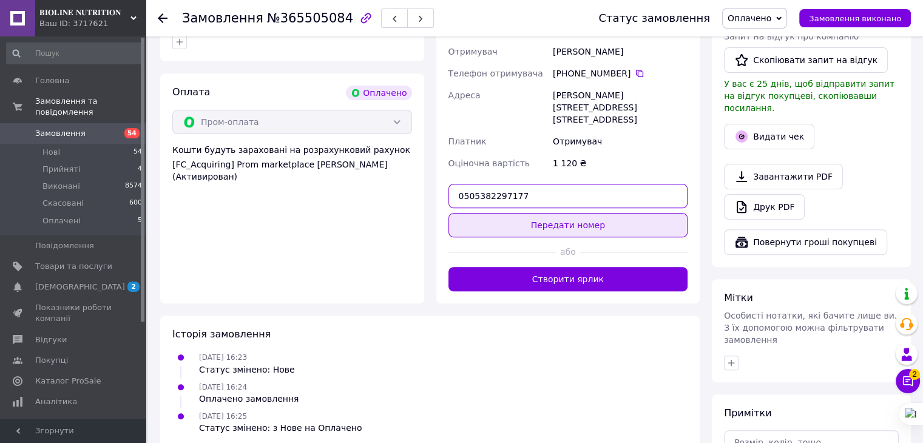
type input "0505382297177"
click at [590, 237] on button "Передати номер" at bounding box center [568, 225] width 240 height 24
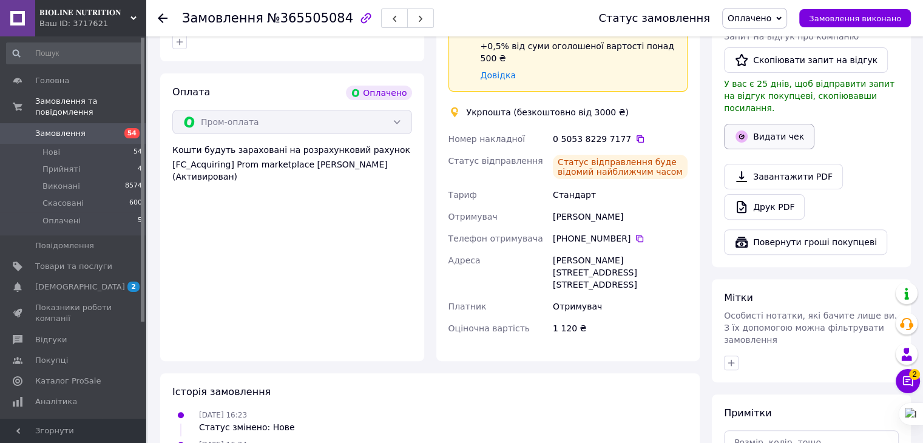
click at [784, 149] on button "Видати чек" at bounding box center [769, 136] width 90 height 25
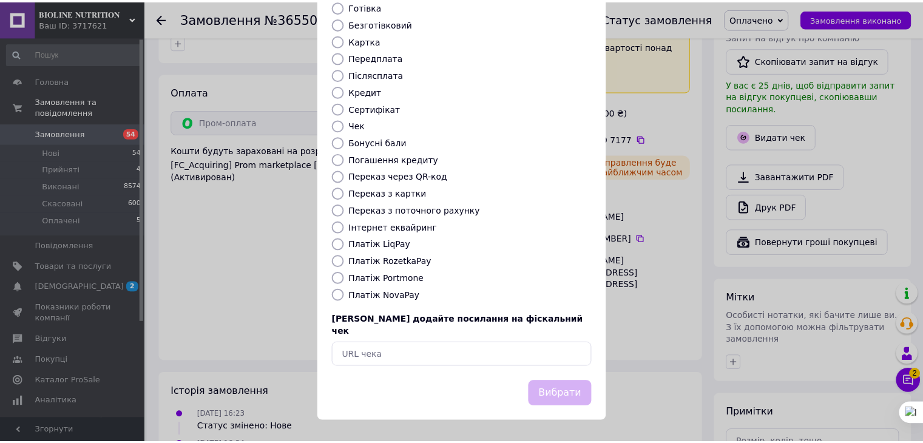
scroll to position [165, 0]
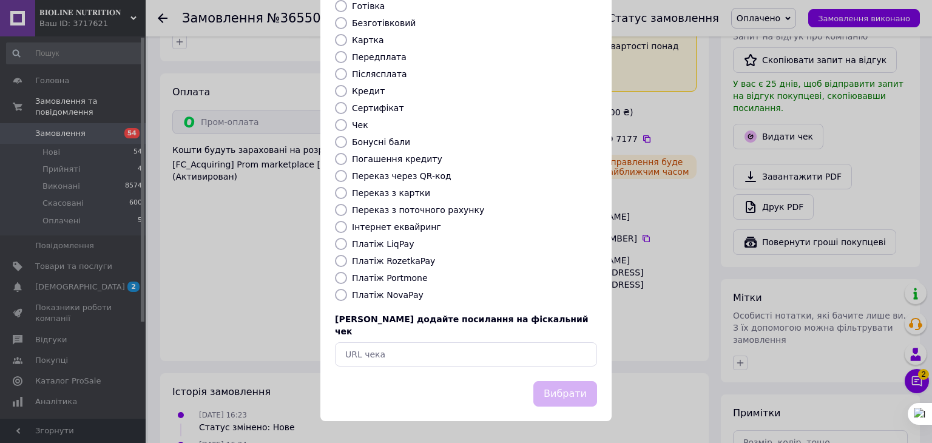
click at [414, 256] on label "Платіж RozetkaPay" at bounding box center [393, 261] width 83 height 10
click at [347, 255] on input "Платіж RozetkaPay" at bounding box center [341, 261] width 12 height 12
radio input "true"
click at [564, 385] on button "Вибрати" at bounding box center [565, 394] width 64 height 26
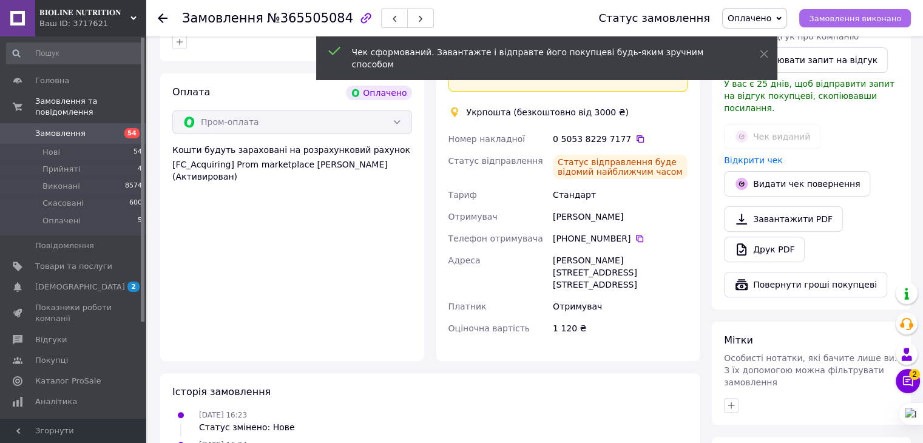
click at [845, 19] on span "Замовлення виконано" at bounding box center [855, 18] width 92 height 9
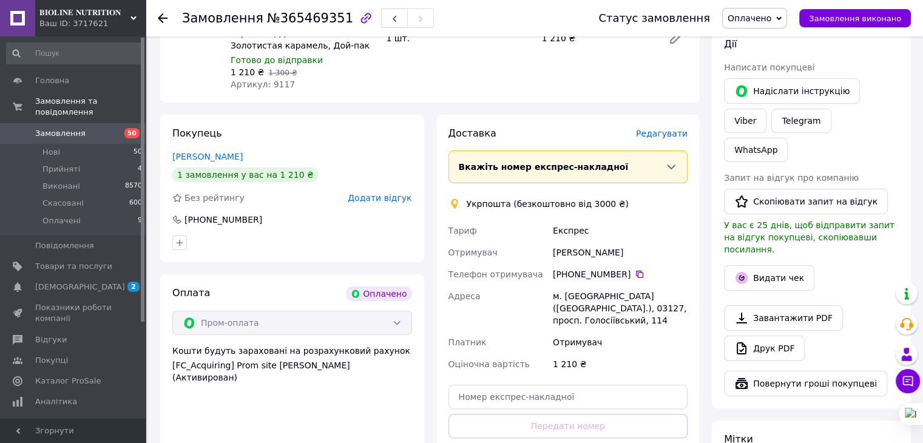
scroll to position [202, 0]
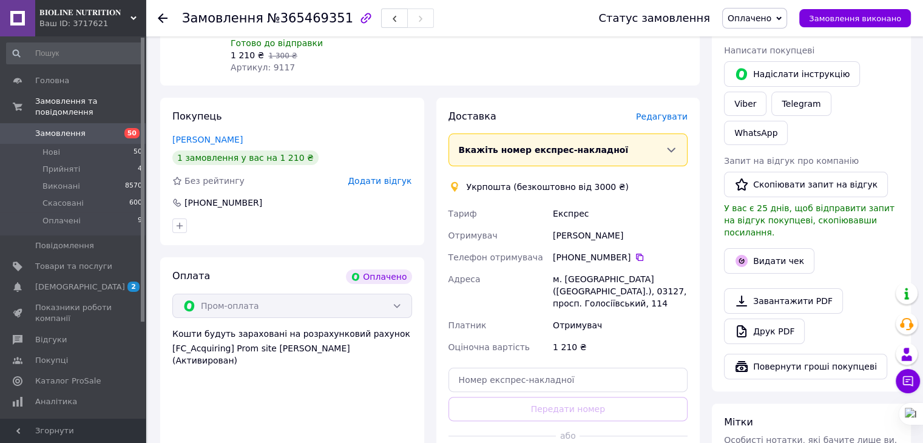
click at [568, 246] on div "Белла Джоя" at bounding box center [620, 235] width 140 height 22
type textarea "Белла"
click at [568, 246] on div "Белла Джоя" at bounding box center [620, 235] width 140 height 22
copy div "Белла"
click at [281, 235] on div at bounding box center [292, 225] width 244 height 19
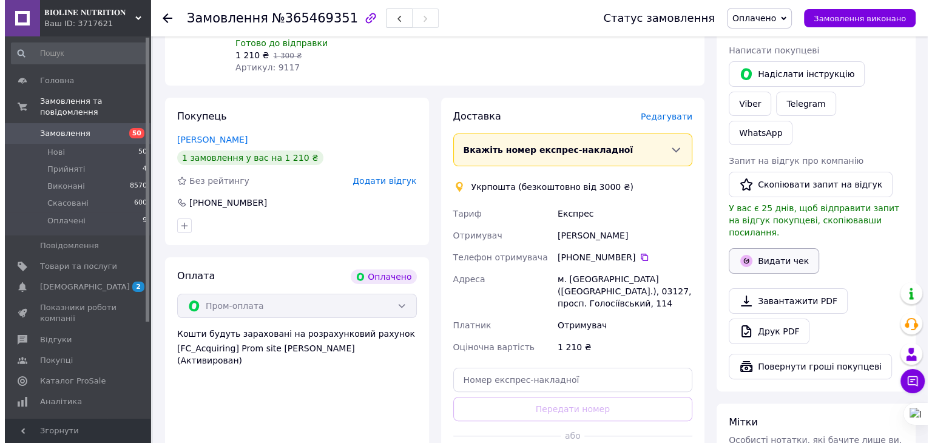
scroll to position [404, 0]
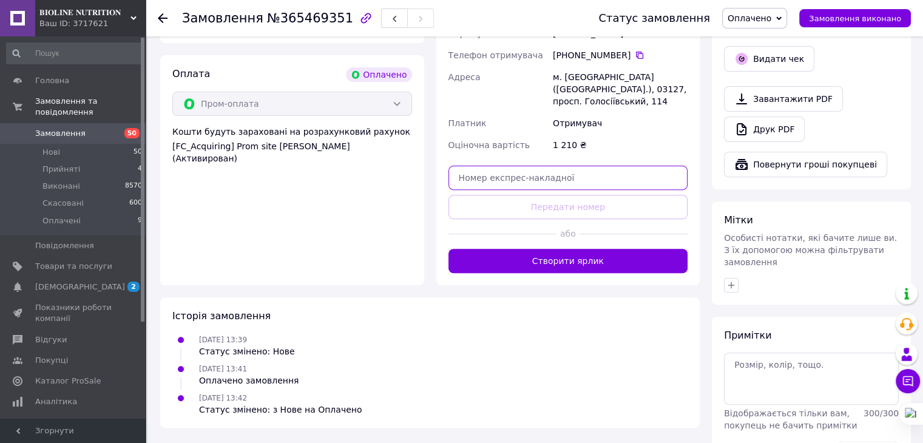
click at [587, 190] on input "text" at bounding box center [568, 178] width 240 height 24
paste input "0505381653042"
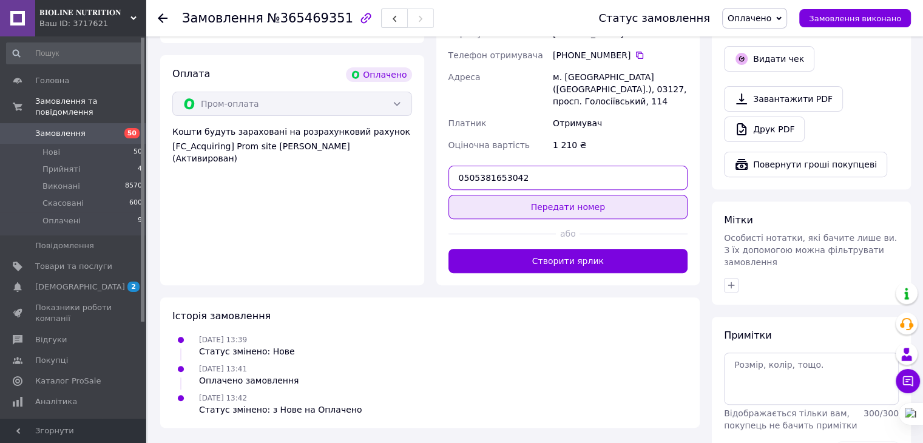
type input "0505381653042"
click at [595, 219] on button "Передати номер" at bounding box center [568, 207] width 240 height 24
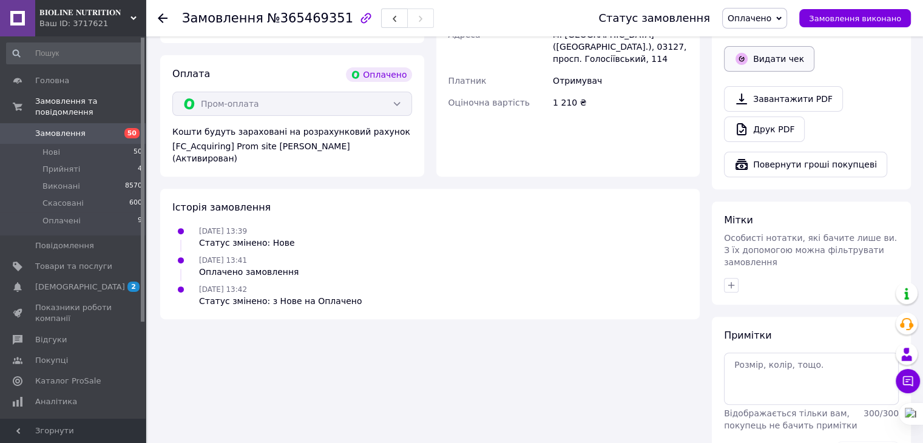
click at [774, 72] on button "Видати чек" at bounding box center [769, 58] width 90 height 25
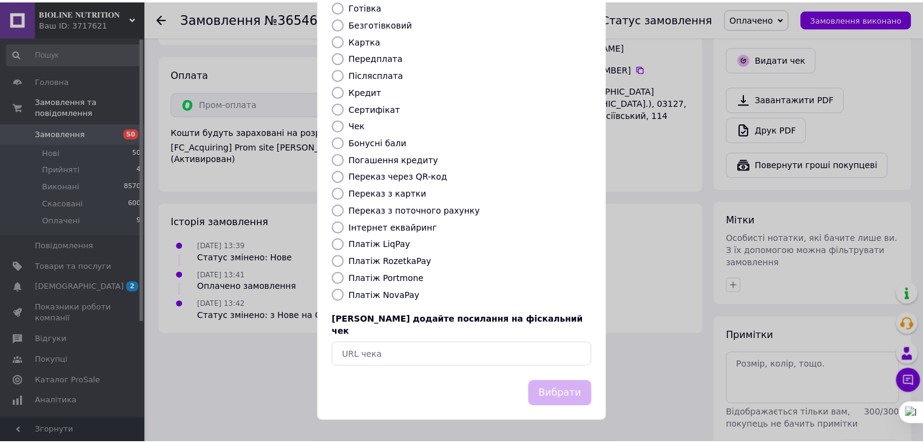
scroll to position [165, 0]
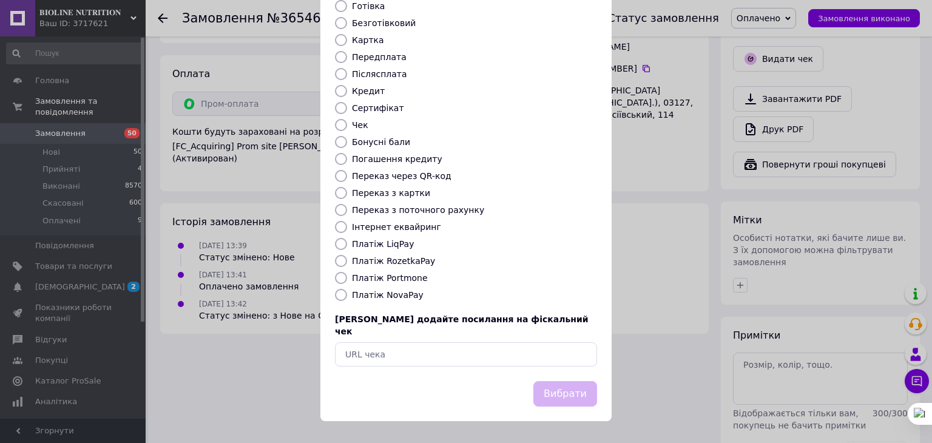
click at [396, 258] on label "Платіж RozetkaPay" at bounding box center [393, 261] width 83 height 10
click at [428, 256] on label "Платіж RozetkaPay" at bounding box center [393, 261] width 83 height 10
click at [347, 256] on input "Платіж RozetkaPay" at bounding box center [341, 261] width 12 height 12
radio input "true"
click at [548, 394] on button "Вибрати" at bounding box center [565, 394] width 64 height 26
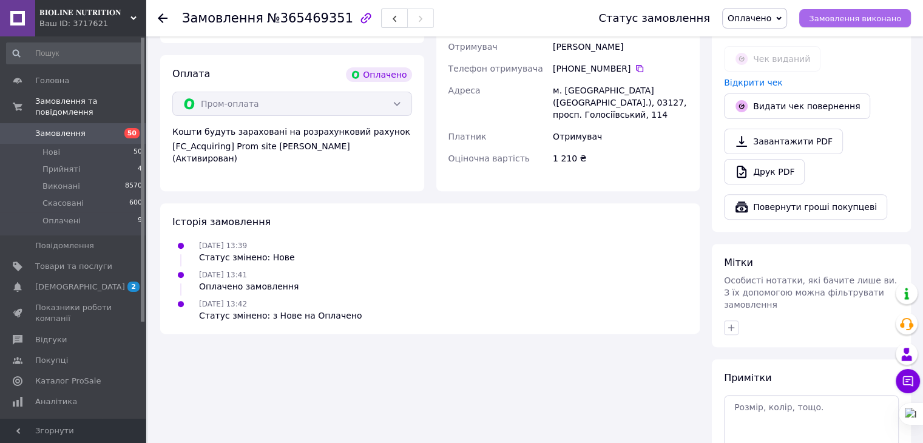
click at [866, 15] on span "Замовлення виконано" at bounding box center [855, 18] width 92 height 9
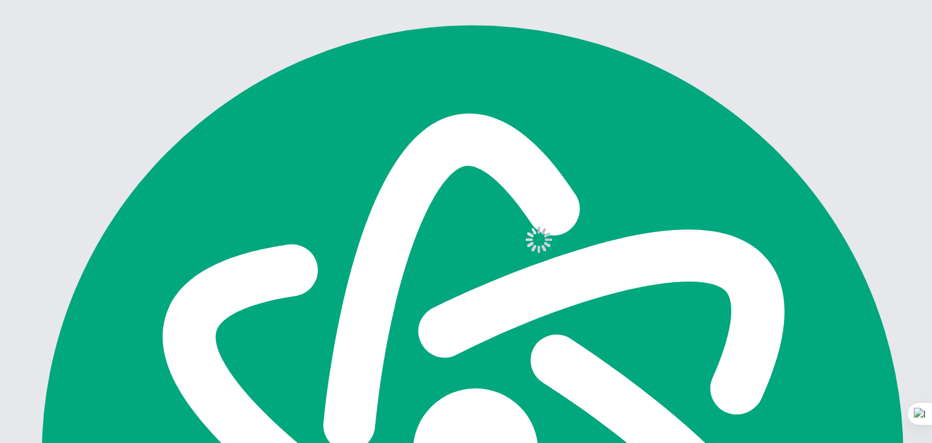
scroll to position [18389, 0]
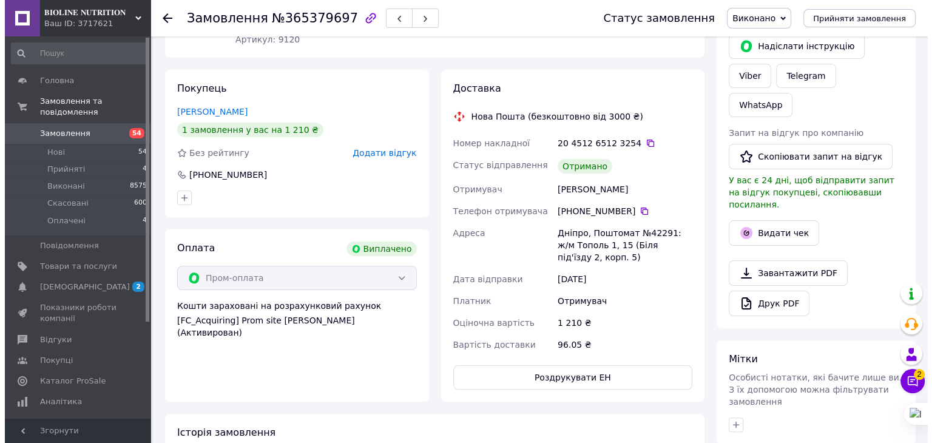
scroll to position [202, 0]
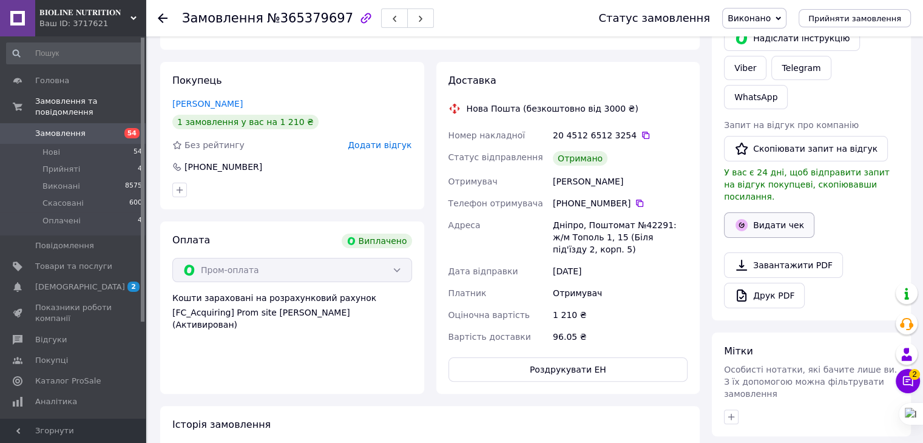
click at [762, 238] on button "Видати чек" at bounding box center [769, 224] width 90 height 25
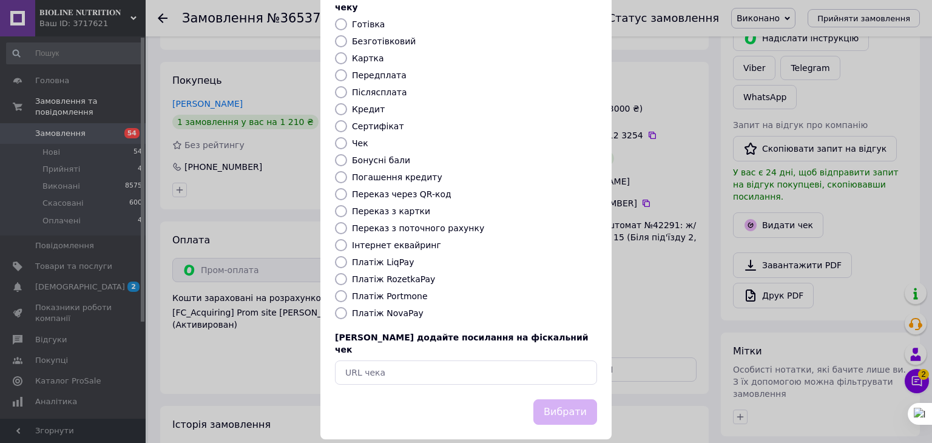
scroll to position [101, 0]
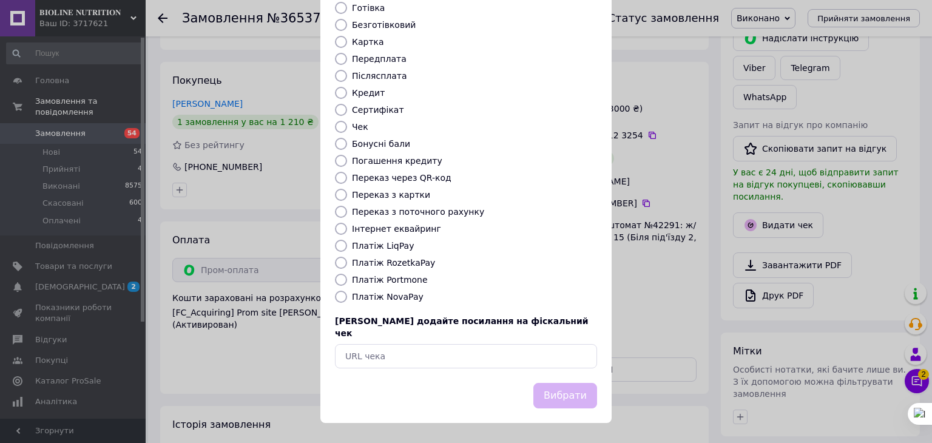
click at [412, 268] on label "Платіж RozetkaPay" at bounding box center [393, 263] width 83 height 10
click at [347, 269] on input "Платіж RozetkaPay" at bounding box center [341, 263] width 12 height 12
radio input "true"
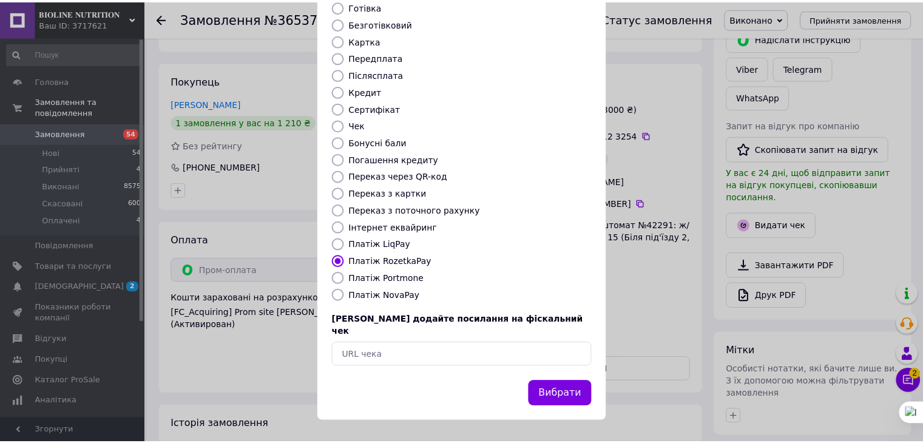
scroll to position [165, 0]
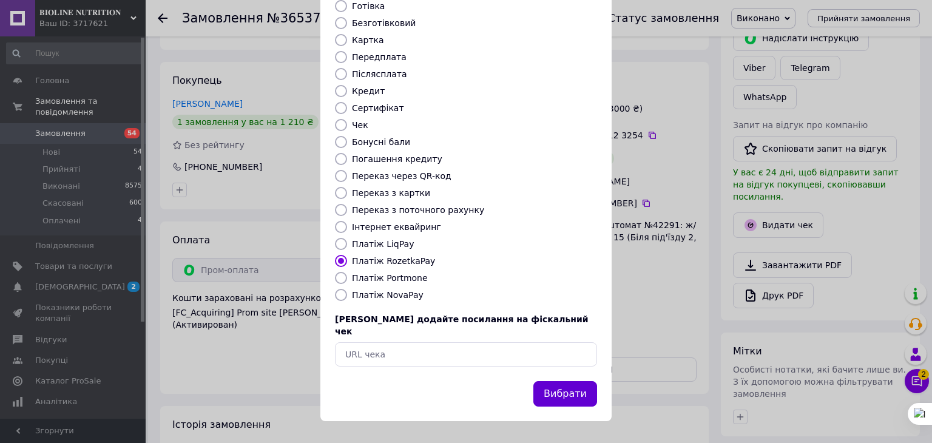
click at [570, 401] on button "Вибрати" at bounding box center [565, 394] width 64 height 26
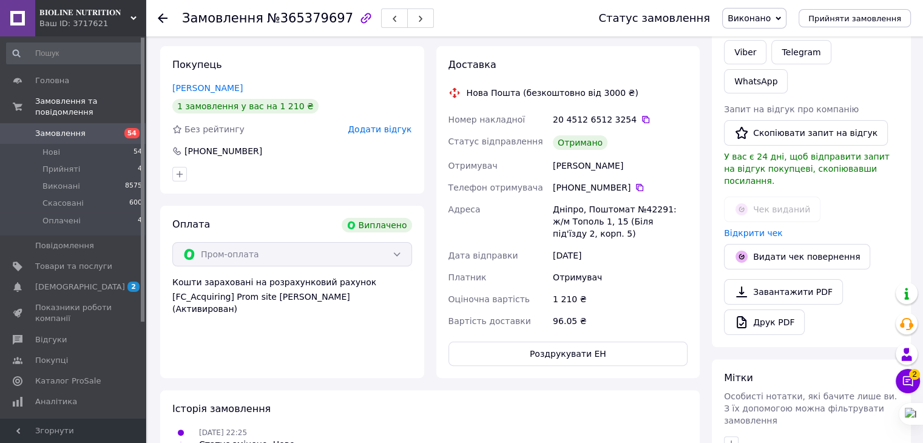
scroll to position [0, 0]
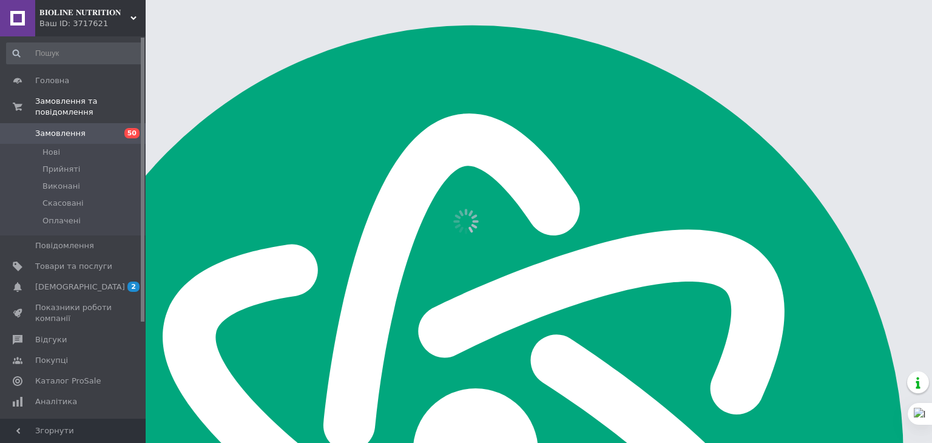
scroll to position [18389, 0]
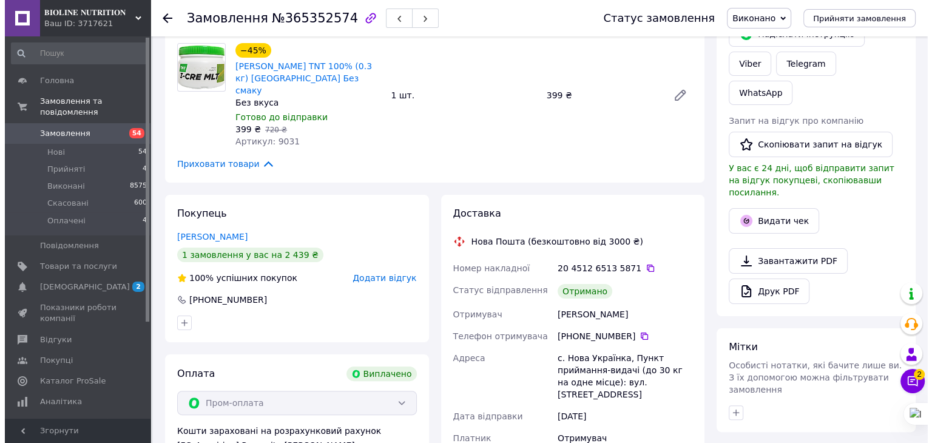
scroll to position [202, 0]
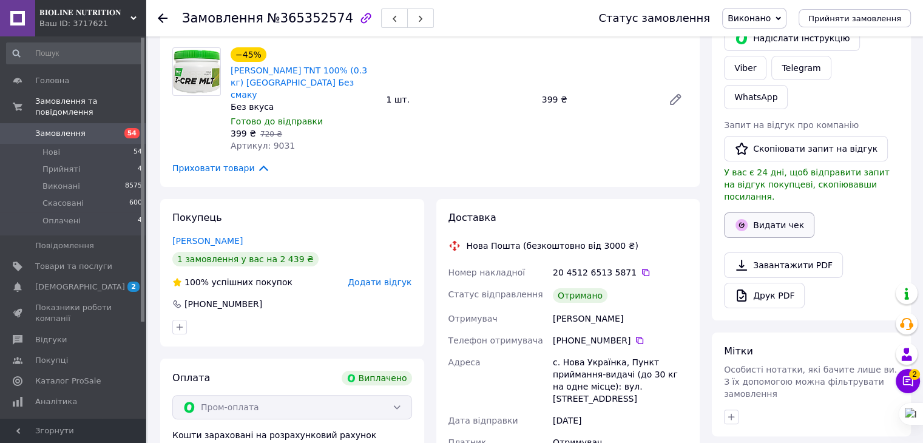
click at [750, 238] on button "Видати чек" at bounding box center [769, 224] width 90 height 25
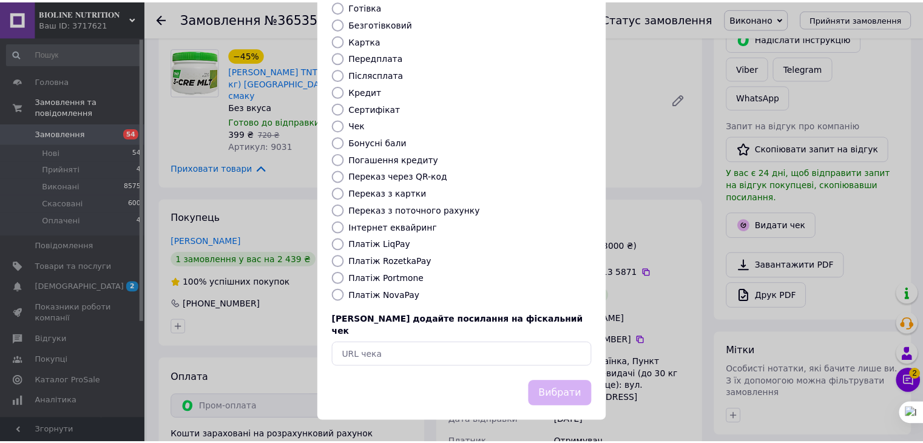
scroll to position [165, 0]
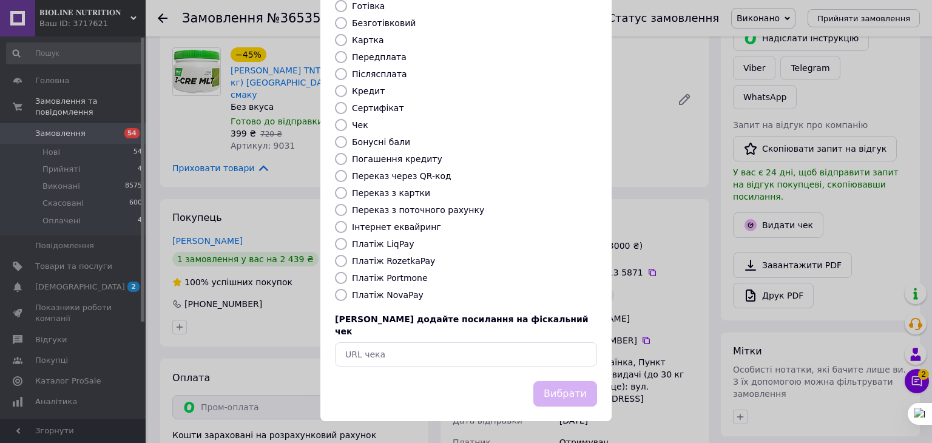
click at [430, 257] on label "Платіж RozetkaPay" at bounding box center [393, 261] width 83 height 10
click at [347, 257] on input "Платіж RozetkaPay" at bounding box center [341, 261] width 12 height 12
radio input "true"
click at [561, 386] on button "Вибрати" at bounding box center [565, 394] width 64 height 26
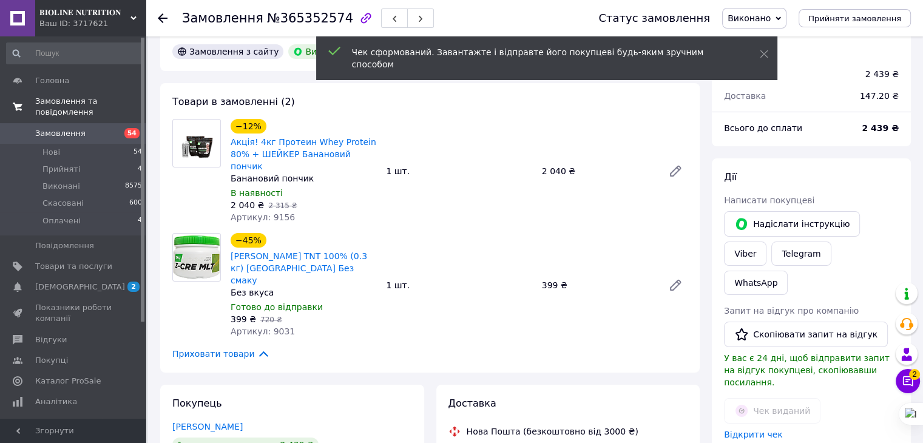
scroll to position [0, 0]
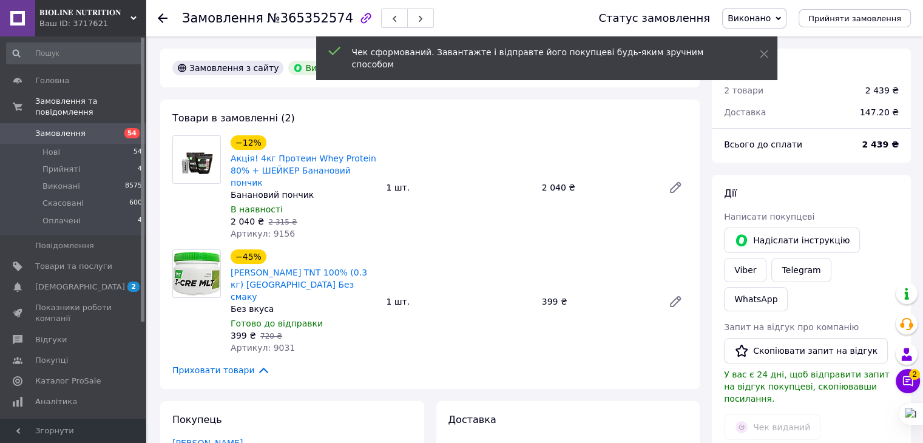
click at [68, 128] on span "Замовлення" at bounding box center [60, 133] width 50 height 11
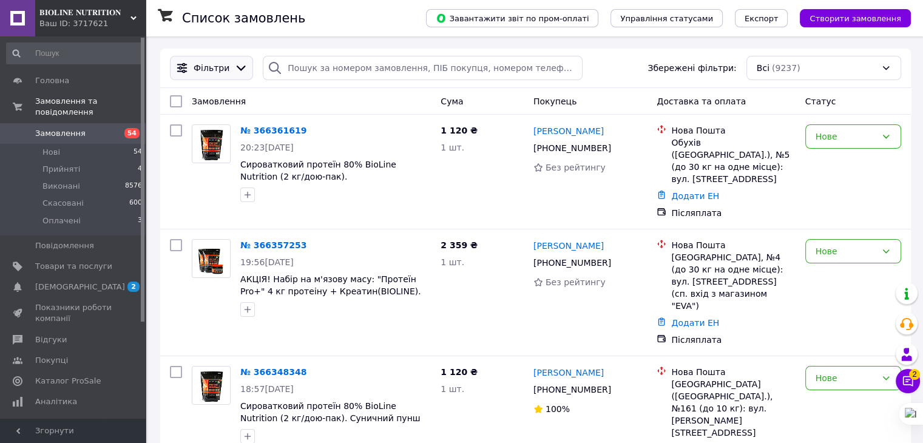
click at [203, 75] on div "Фільтри" at bounding box center [211, 67] width 77 height 13
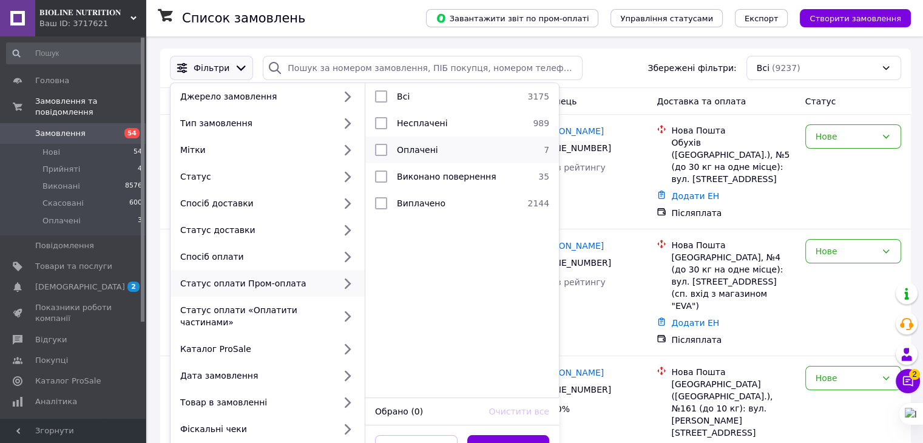
click at [385, 156] on input "checkbox" at bounding box center [381, 150] width 12 height 12
checkbox input "true"
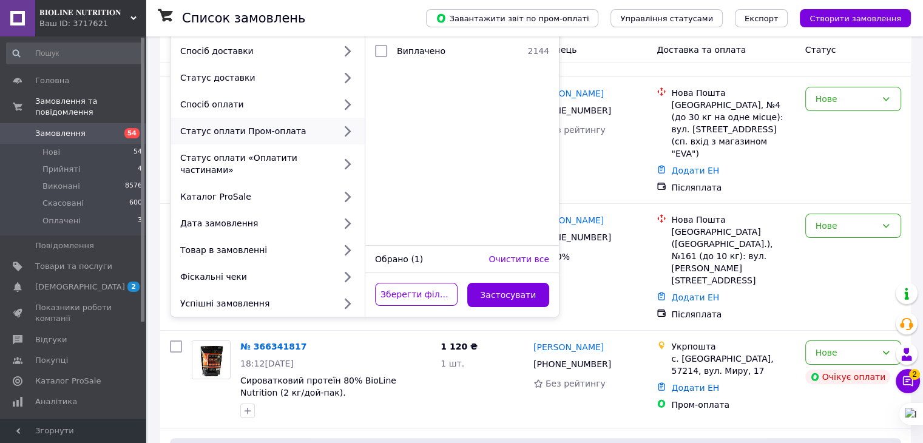
scroll to position [202, 0]
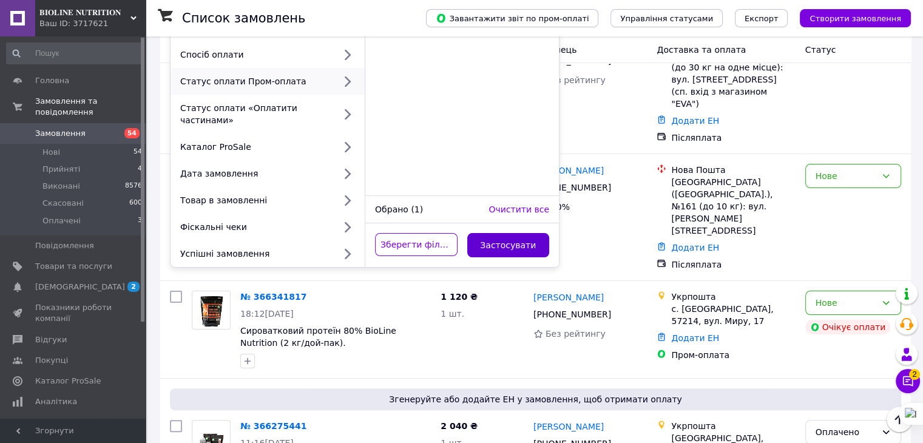
click at [499, 257] on button "Застосувати" at bounding box center [508, 245] width 83 height 24
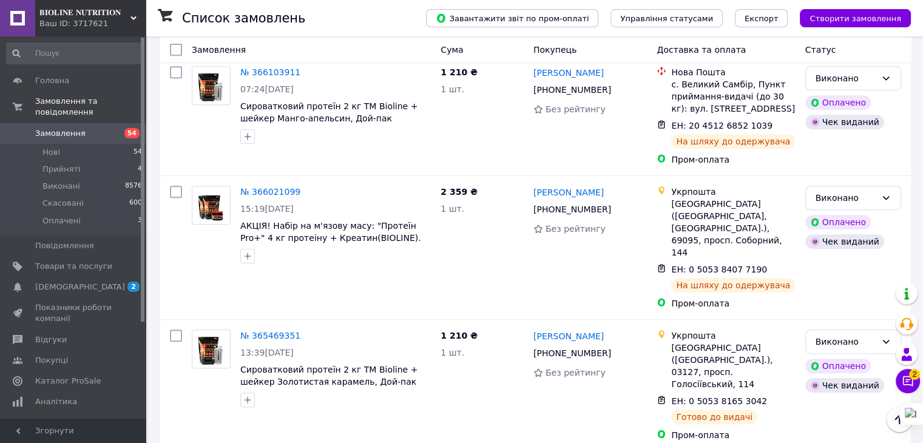
scroll to position [459, 0]
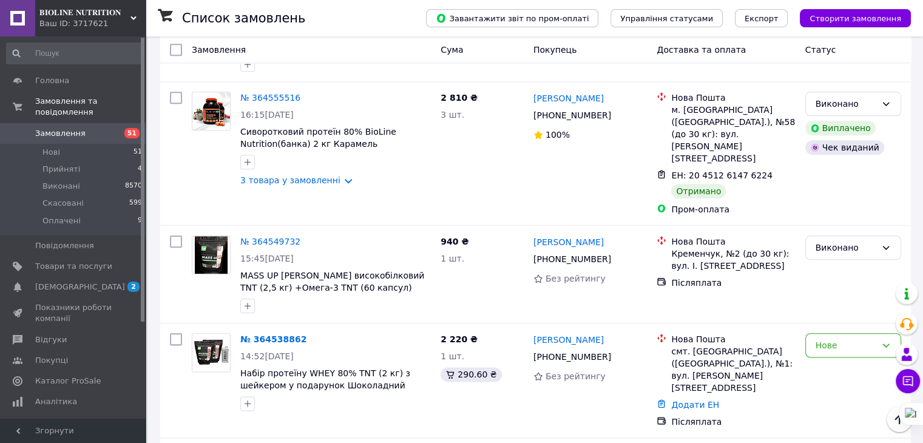
scroll to position [10690, 0]
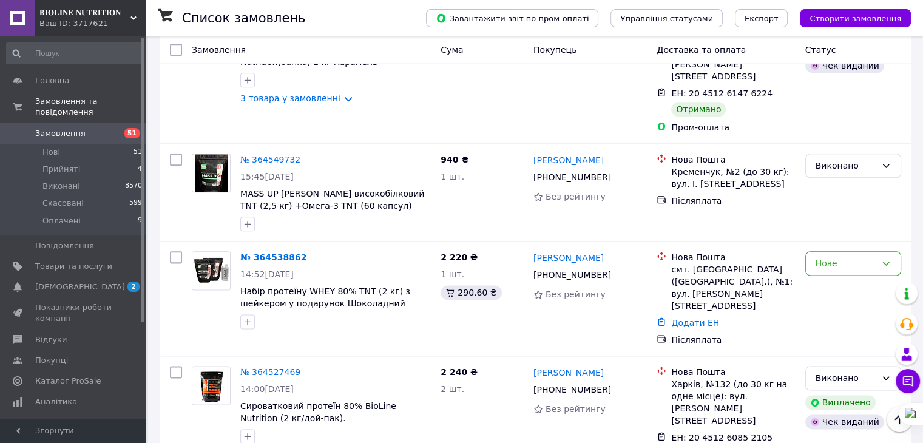
drag, startPoint x: 586, startPoint y: 280, endPoint x: 521, endPoint y: 274, distance: 65.2
type textarea "990 ₴"
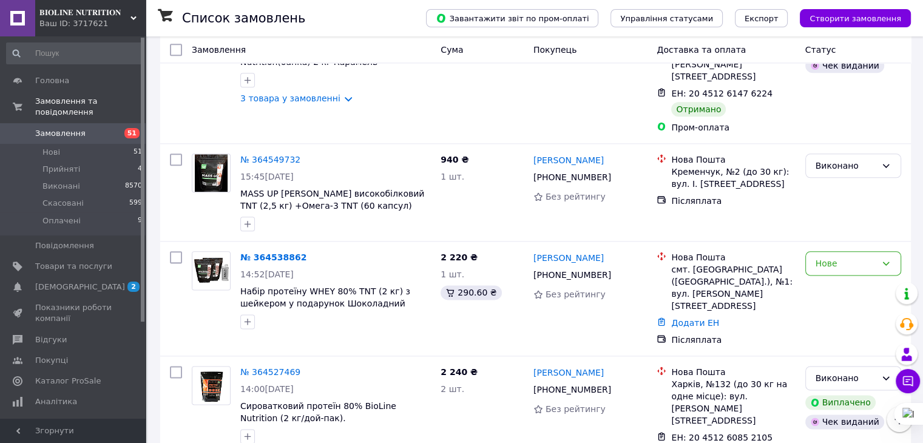
copy div "Ирина Богомяткова"
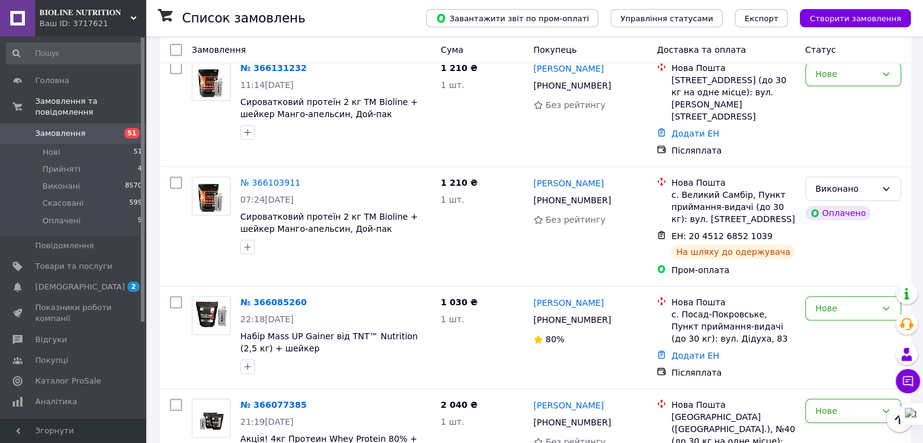
scroll to position [0, 0]
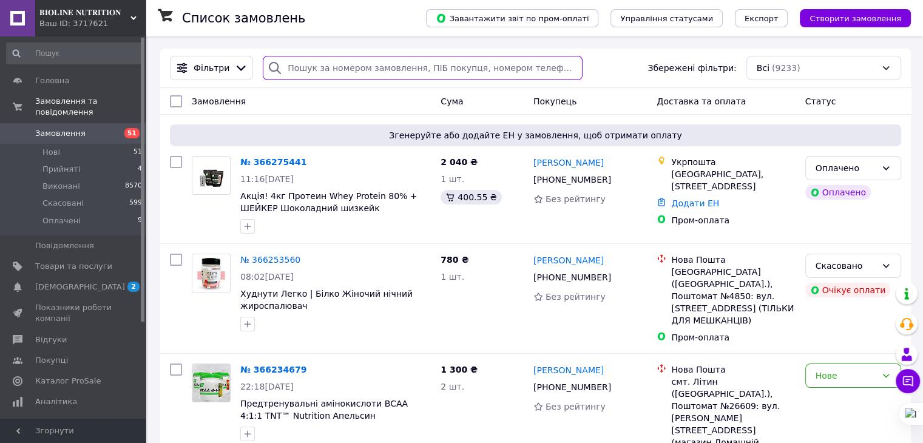
click at [421, 69] on input "search" at bounding box center [423, 68] width 320 height 24
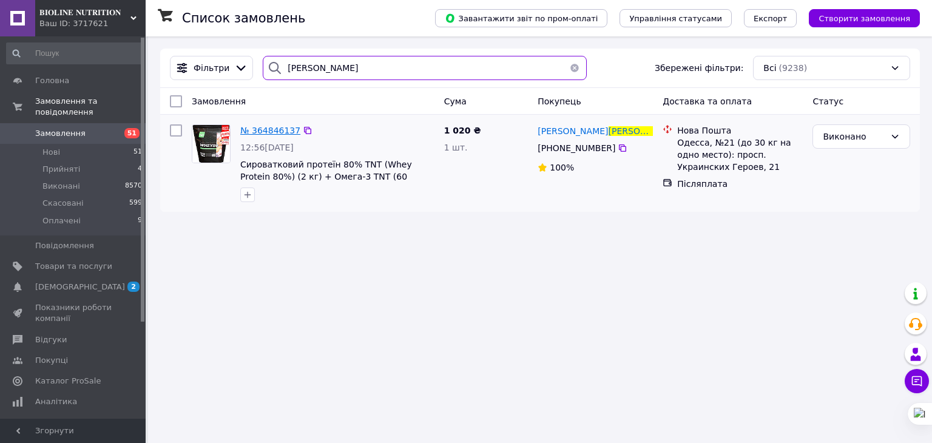
type input "михайличенко"
click at [269, 135] on span "№ 364846137" at bounding box center [270, 131] width 60 height 10
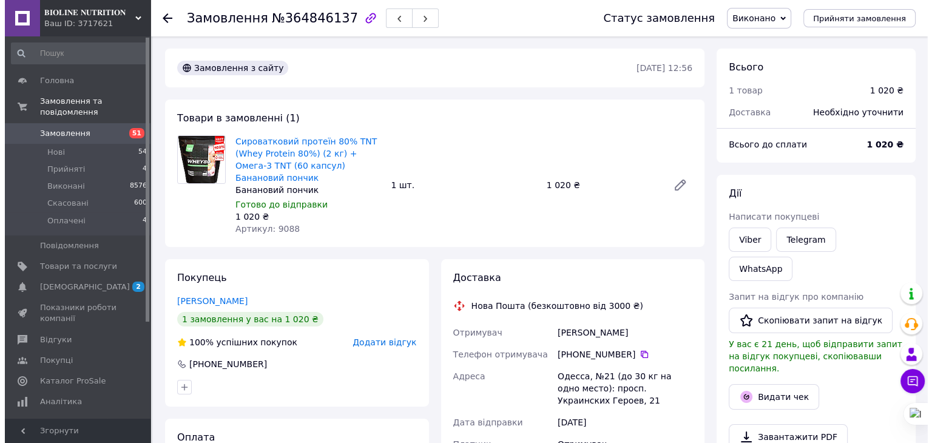
scroll to position [101, 0]
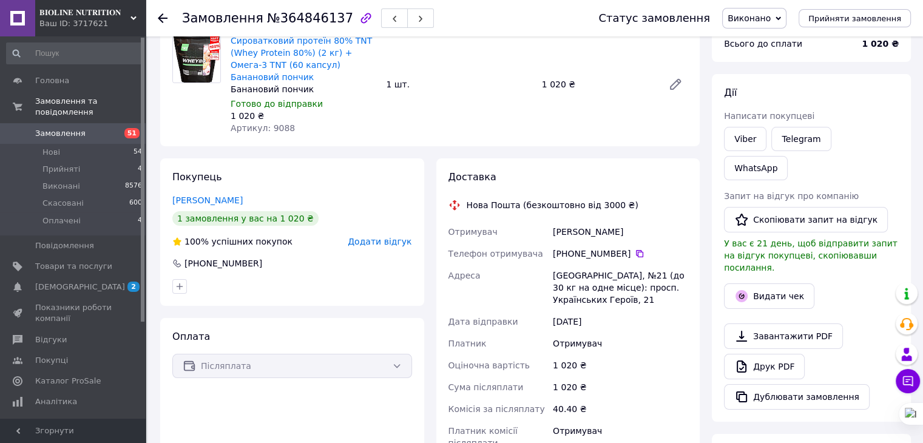
click at [389, 246] on span "Додати відгук" at bounding box center [380, 242] width 64 height 10
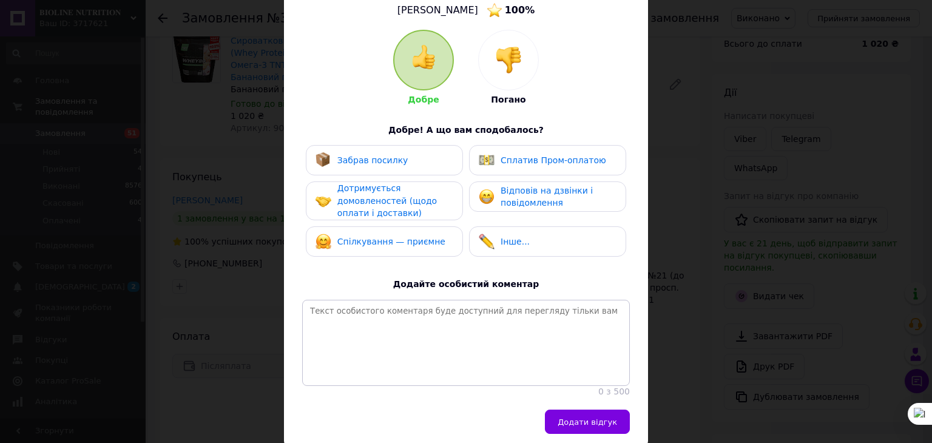
click at [515, 55] on img at bounding box center [508, 60] width 27 height 27
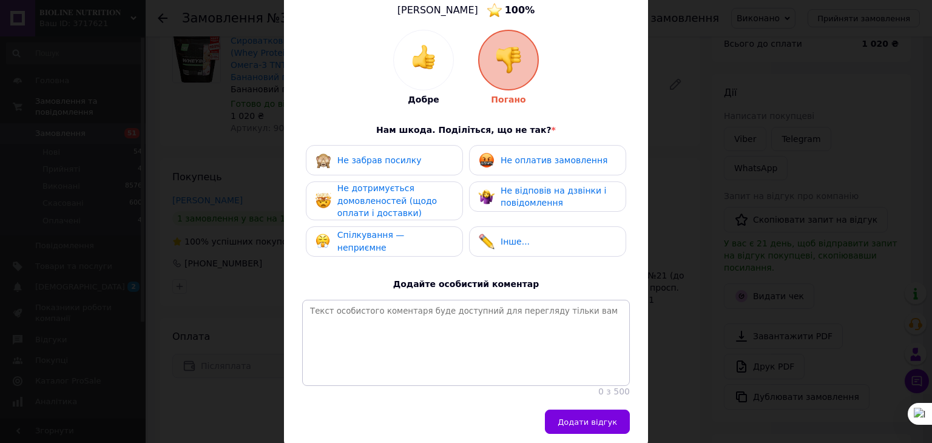
click at [510, 165] on span "Не оплатив замовлення" at bounding box center [553, 160] width 107 height 10
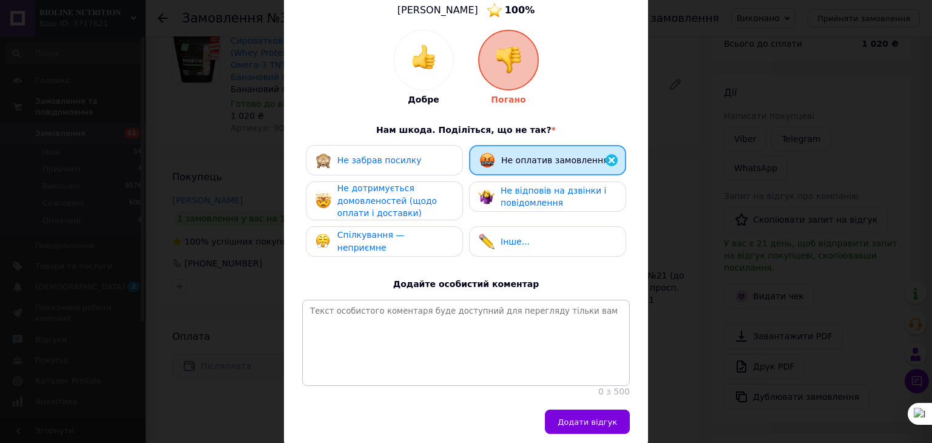
click at [517, 226] on div "Не забрав посилку Не оплатив замовлення Не дотримується домовленостей (щодо опл…" at bounding box center [466, 204] width 328 height 118
drag, startPoint x: 423, startPoint y: 213, endPoint x: 424, endPoint y: 243, distance: 30.4
click at [420, 213] on span "Не дотримується домовленостей (щодо оплати і доставки)" at bounding box center [386, 200] width 99 height 35
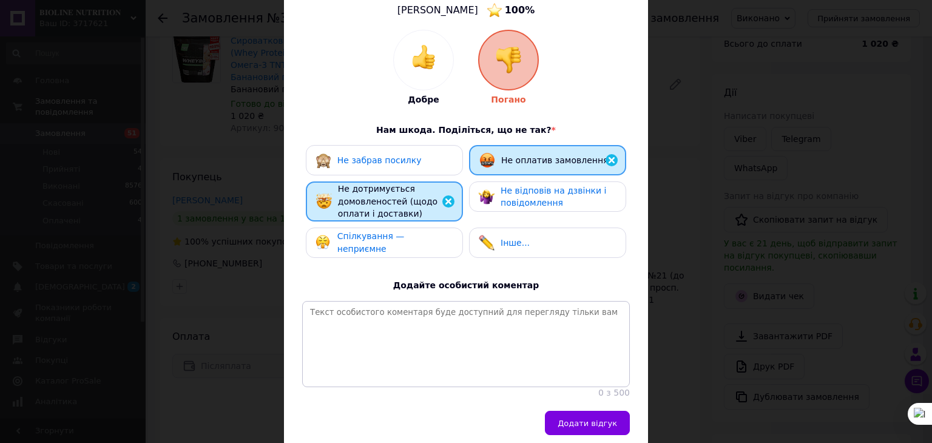
click at [420, 255] on div "Спілкування — неприємне" at bounding box center [394, 242] width 115 height 25
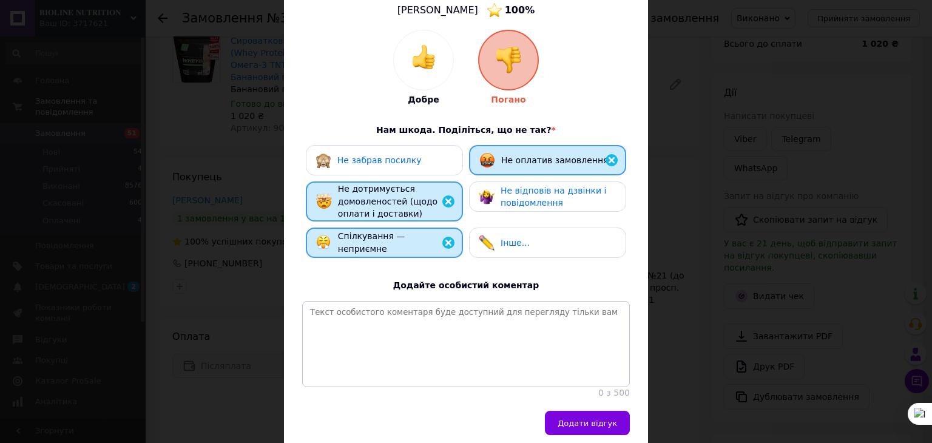
click at [544, 208] on span "Не відповів на дзвінки і повідомлення" at bounding box center [553, 197] width 106 height 22
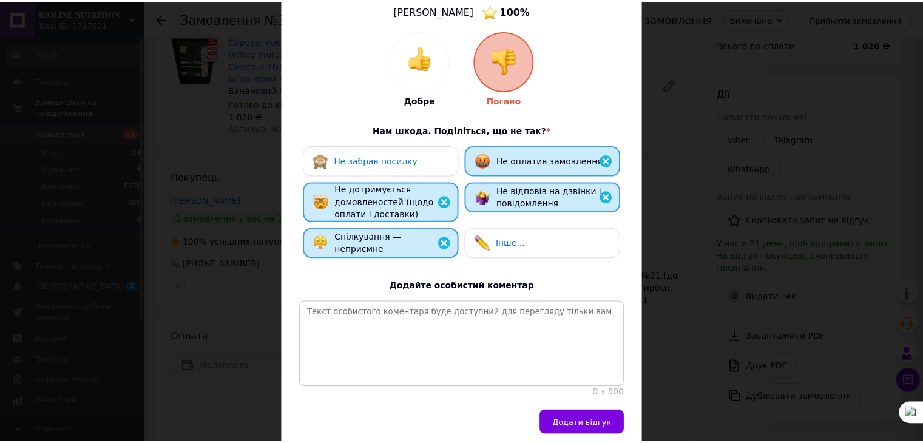
scroll to position [211, 0]
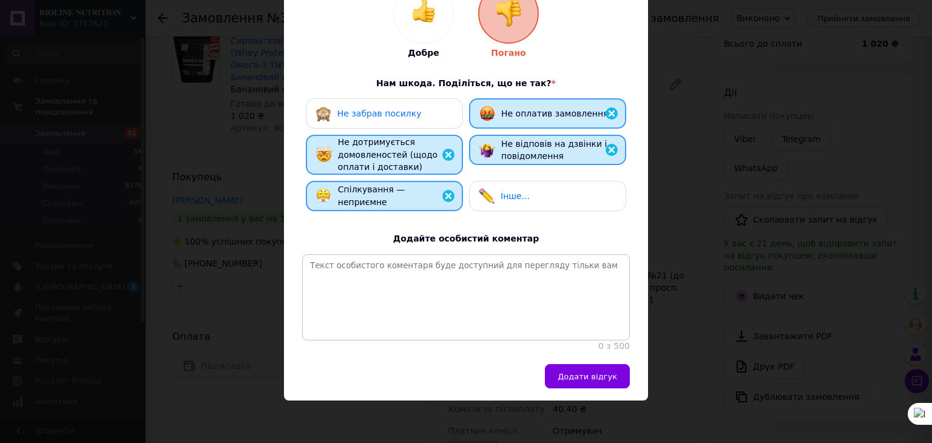
click at [602, 374] on span "Додати відгук" at bounding box center [587, 376] width 59 height 9
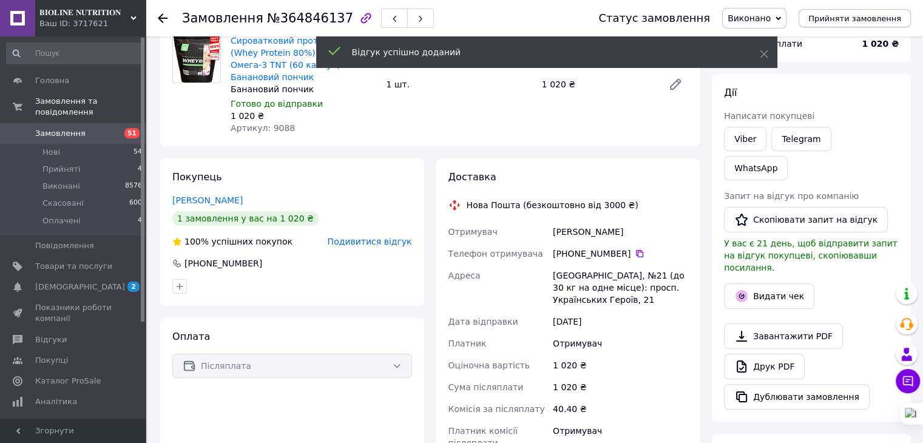
click at [877, 22] on span "Прийняти замовлення" at bounding box center [854, 18] width 93 height 9
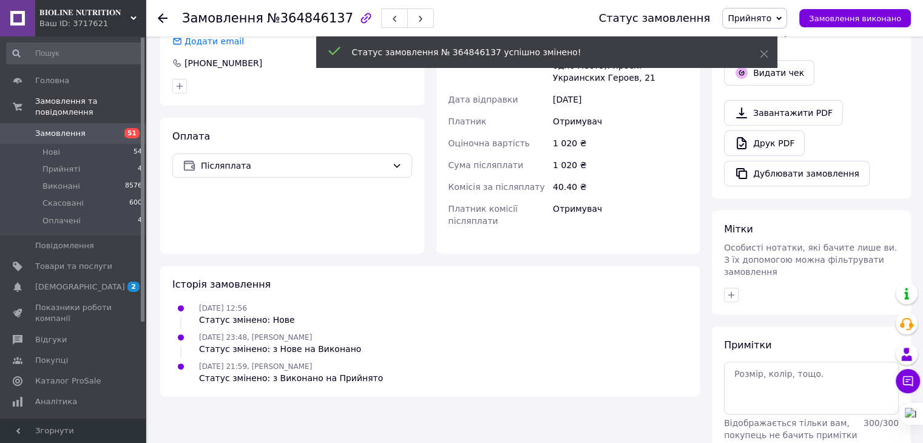
scroll to position [404, 0]
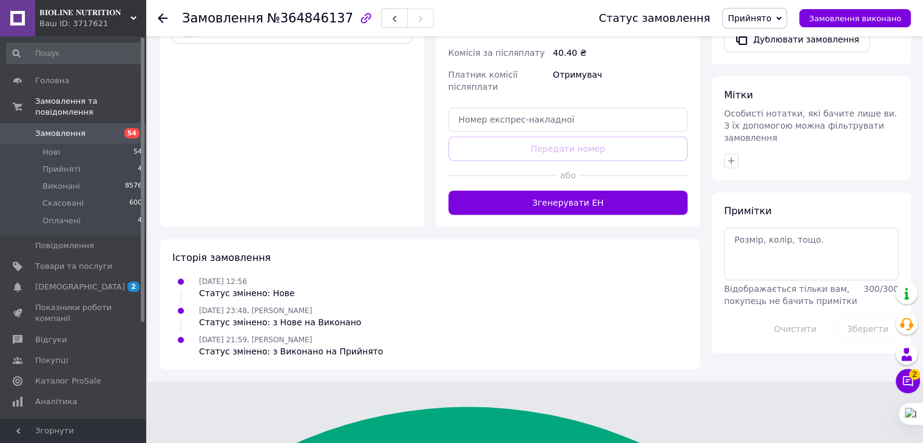
scroll to position [18389, 0]
click at [582, 132] on input "text" at bounding box center [568, 119] width 240 height 24
paste input "20451262540501"
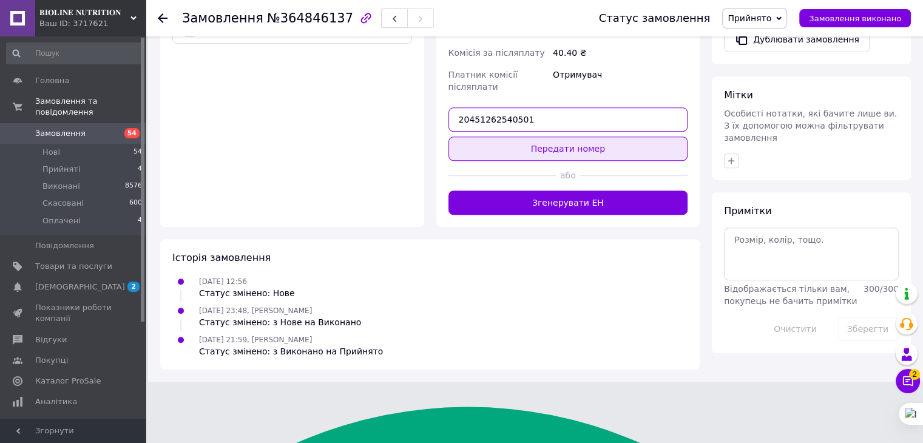
type input "20451262540501"
click at [593, 161] on button "Передати номер" at bounding box center [568, 148] width 240 height 24
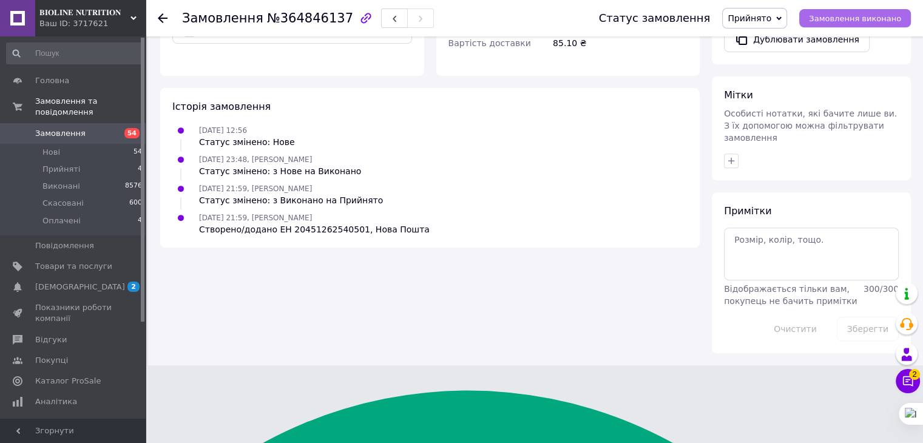
click at [853, 19] on span "Замовлення виконано" at bounding box center [855, 18] width 92 height 9
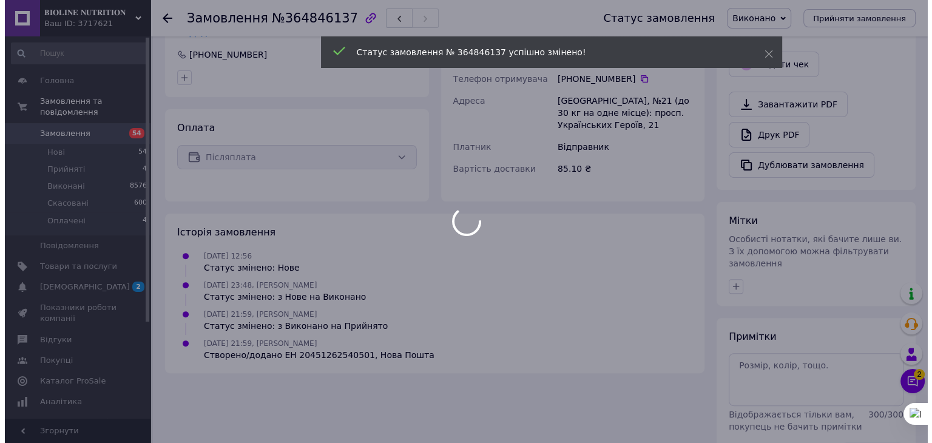
scroll to position [277, 0]
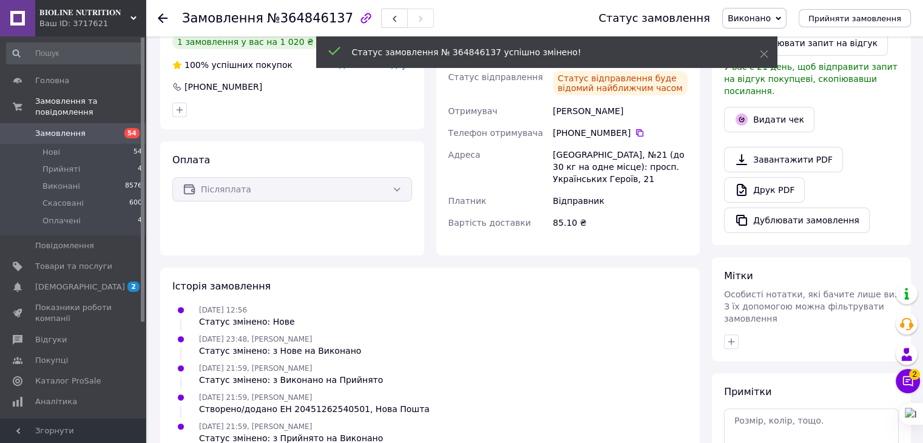
click at [379, 70] on span "Подивитися відгук" at bounding box center [370, 65] width 84 height 10
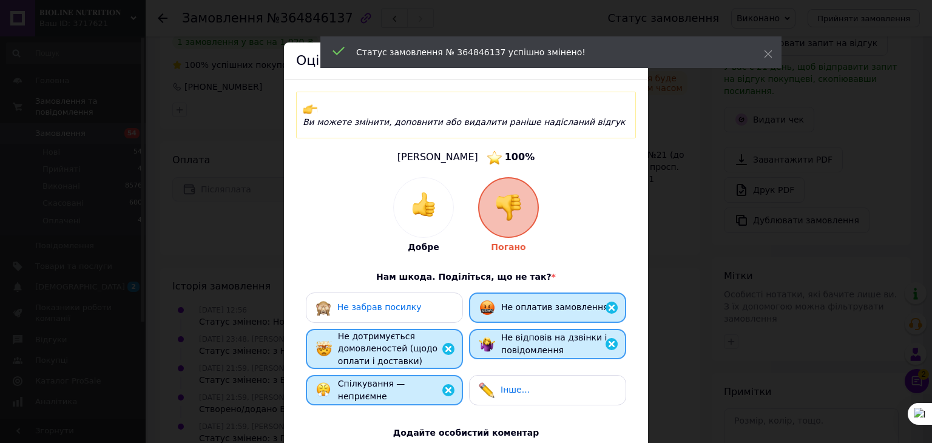
click at [402, 312] on span "Не забрав посилку" at bounding box center [379, 307] width 84 height 10
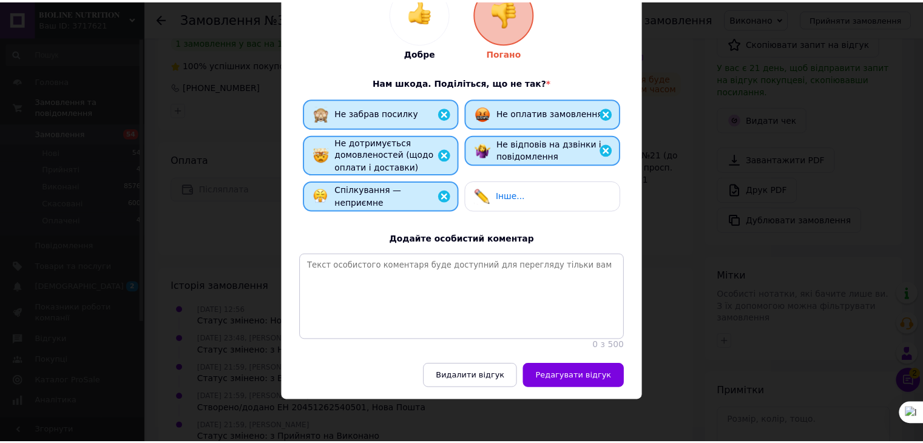
scroll to position [277, 0]
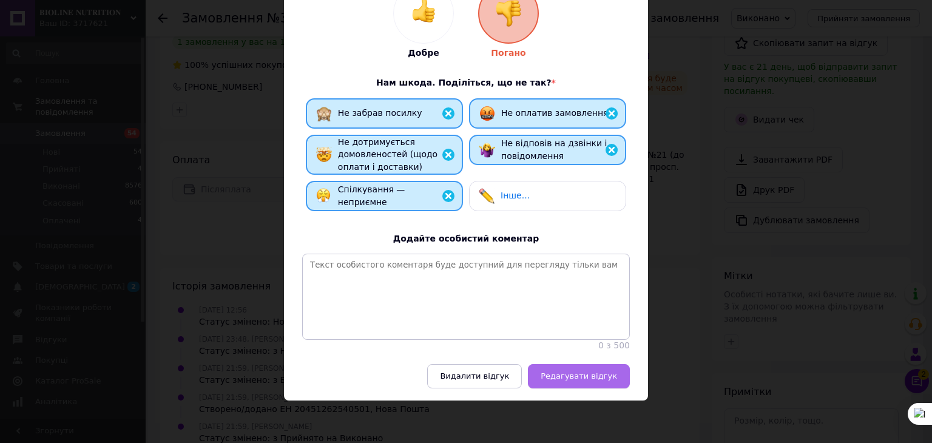
click at [595, 377] on span "Редагувати відгук" at bounding box center [579, 375] width 76 height 9
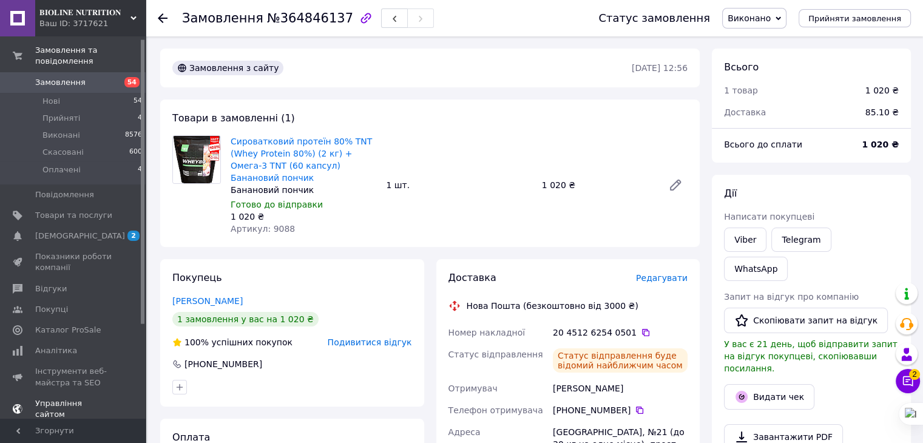
scroll to position [101, 0]
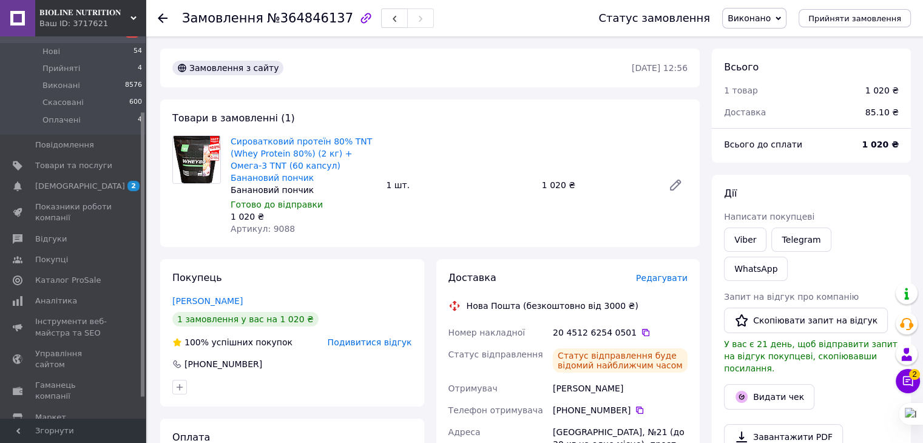
click at [66, 433] on span "Налаштування" at bounding box center [66, 438] width 62 height 11
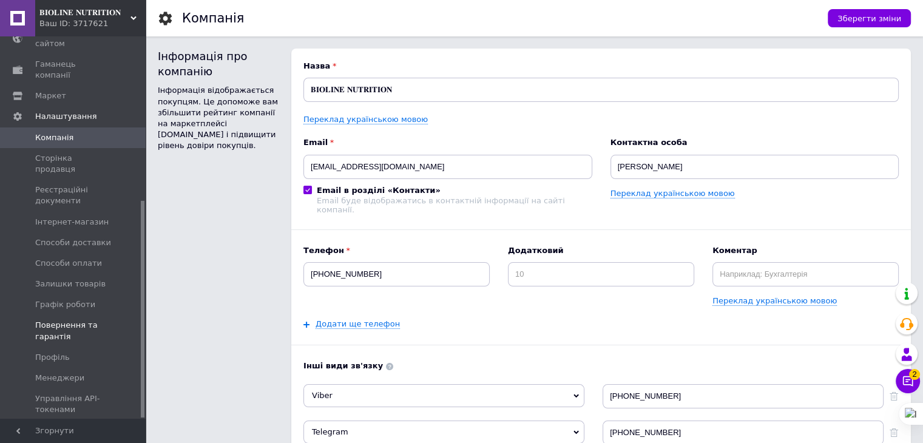
click at [62, 425] on span "[PERSON_NAME] та рахунки Prom мікс 1 000" at bounding box center [73, 441] width 77 height 33
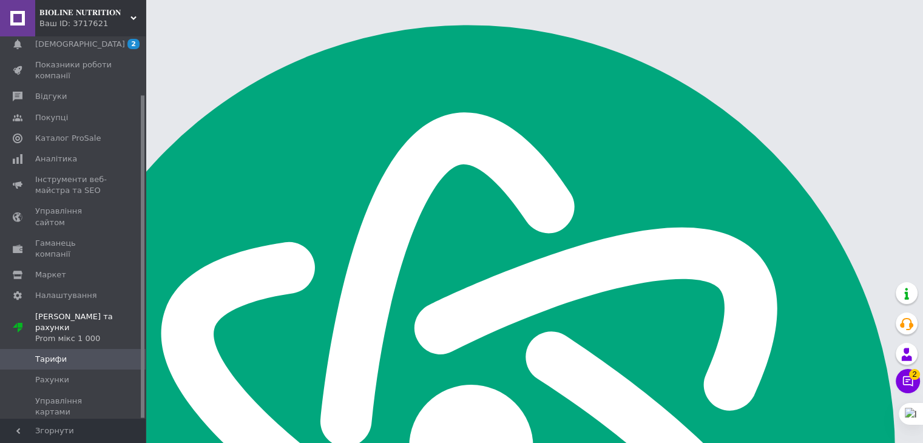
scroll to position [69, 0]
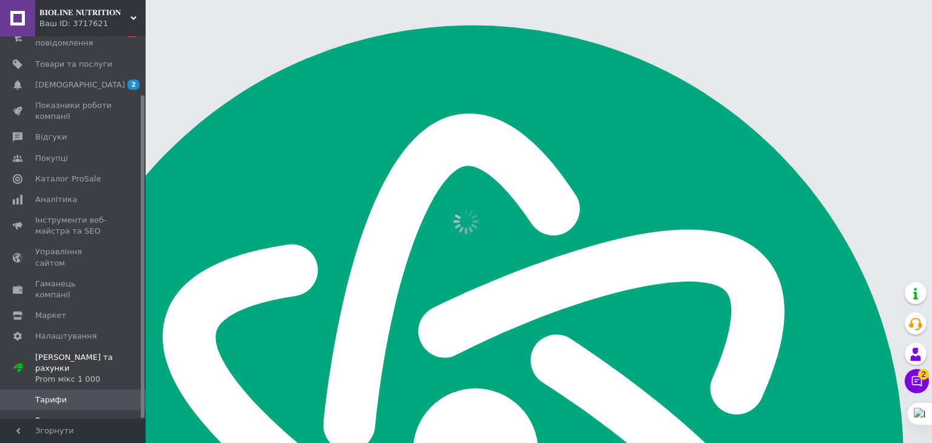
click at [75, 410] on link "Рахунки" at bounding box center [74, 420] width 149 height 21
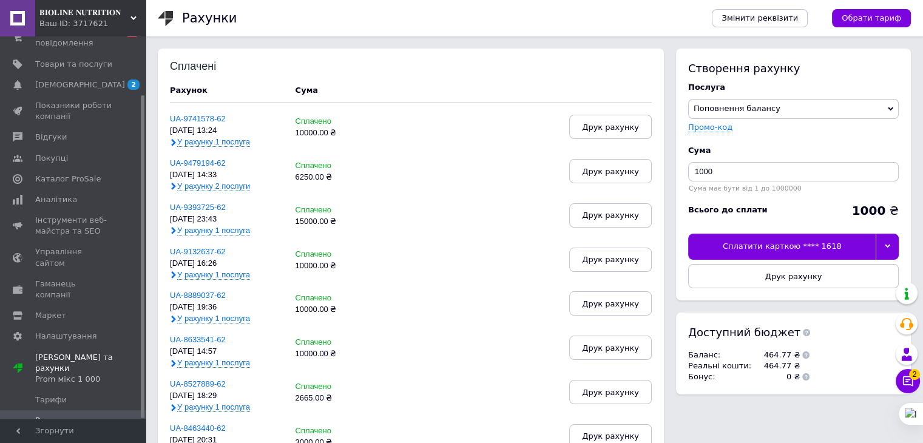
click at [254, 99] on div "Рахунок Cума" at bounding box center [411, 94] width 482 height 18
click at [73, 194] on span "Аналітика" at bounding box center [73, 199] width 77 height 11
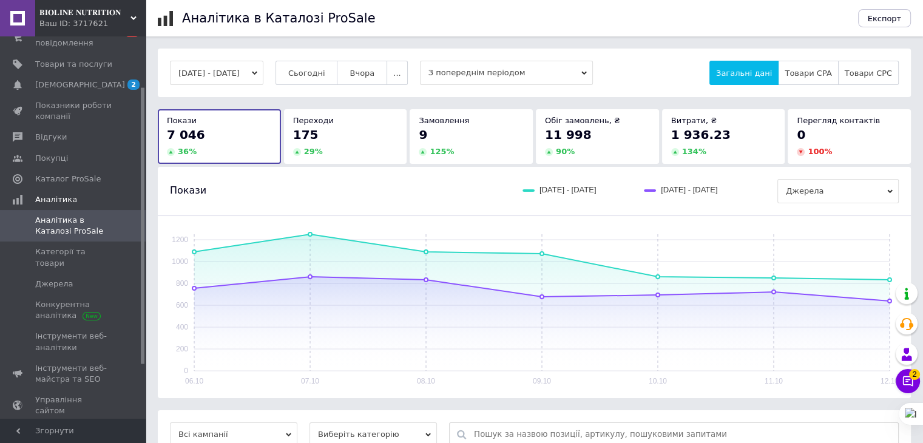
click at [239, 74] on button "[DATE] - [DATE]" at bounding box center [216, 73] width 93 height 24
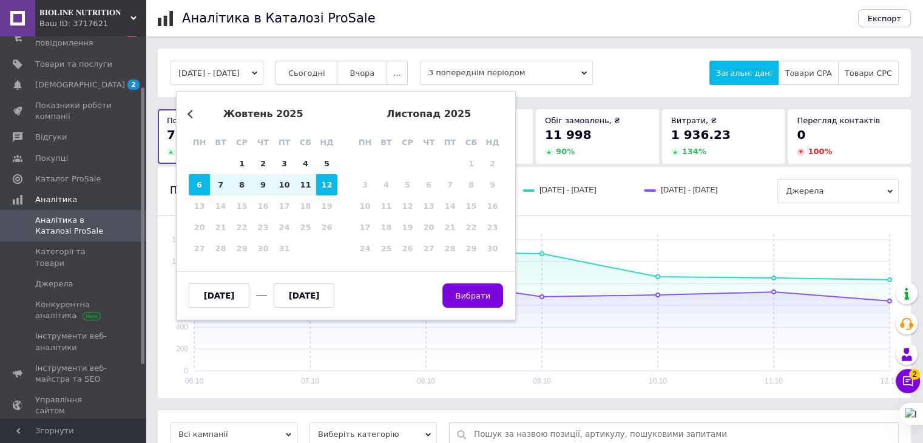
click at [189, 111] on div "жовтень 2025" at bounding box center [263, 114] width 149 height 11
click at [189, 112] on button "Previous Month" at bounding box center [191, 114] width 8 height 8
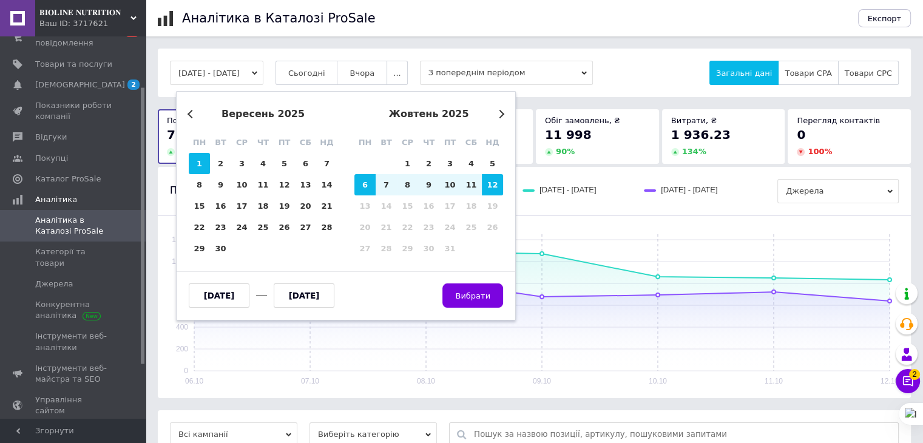
click at [200, 166] on div "1" at bounding box center [199, 163] width 21 height 21
type input "[DATE]"
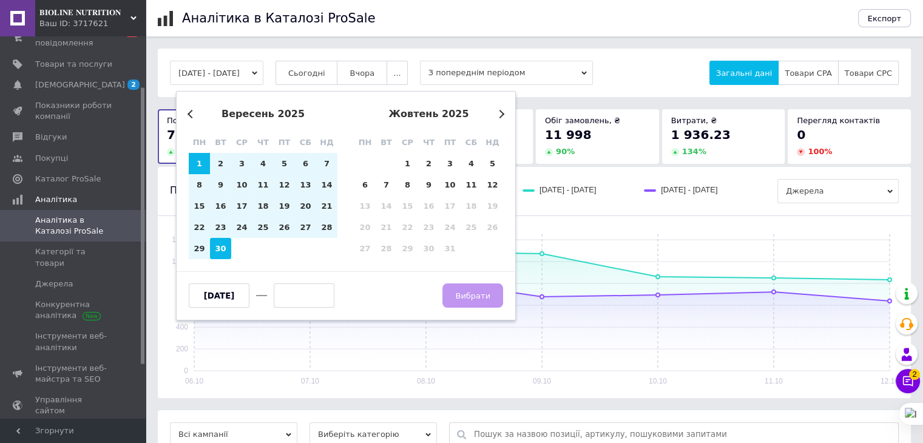
click at [220, 257] on div "30" at bounding box center [220, 248] width 21 height 21
type input "[DATE]"
click at [473, 302] on button "Вибрати" at bounding box center [472, 295] width 61 height 24
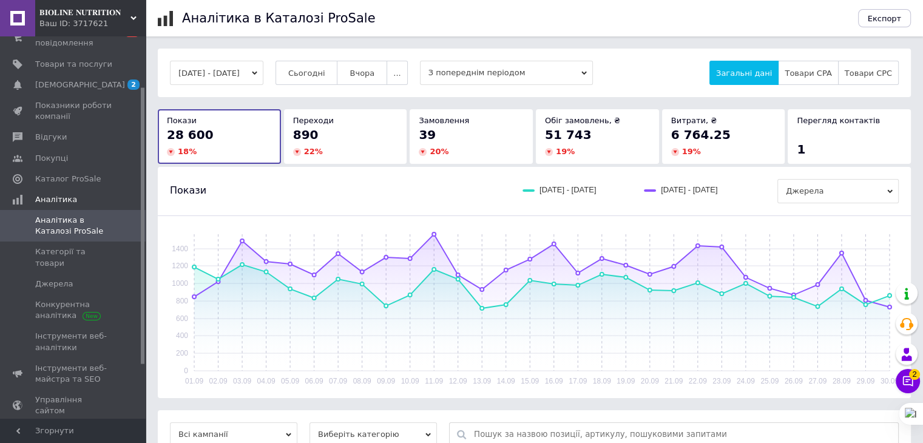
click at [191, 65] on button "[DATE] - [DATE]" at bounding box center [216, 73] width 93 height 24
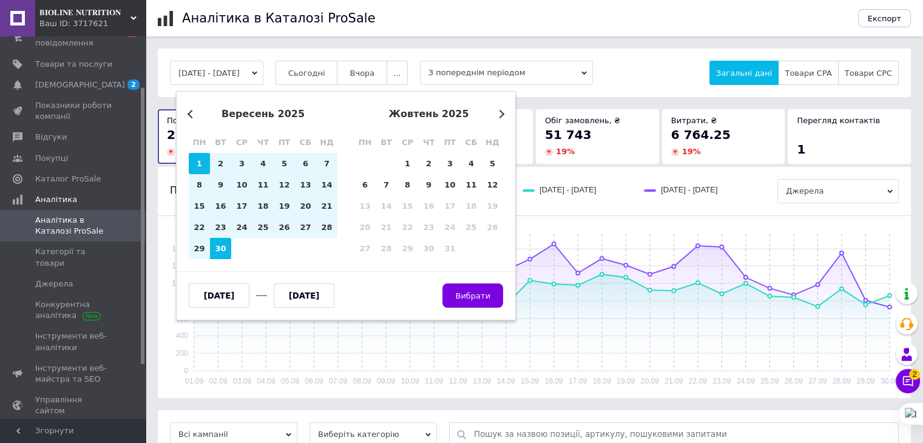
click at [192, 170] on div "1" at bounding box center [199, 163] width 21 height 21
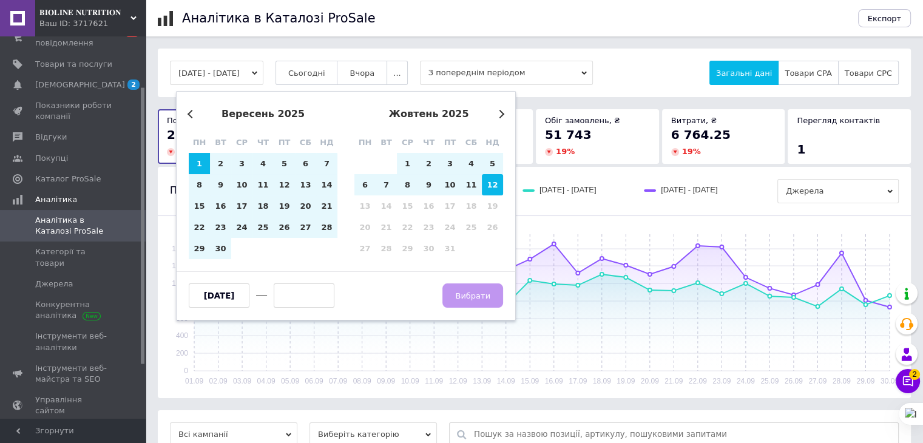
click at [487, 180] on div "12" at bounding box center [492, 184] width 21 height 21
type input "[DATE]"
click at [480, 300] on span "Вибрати" at bounding box center [472, 295] width 35 height 9
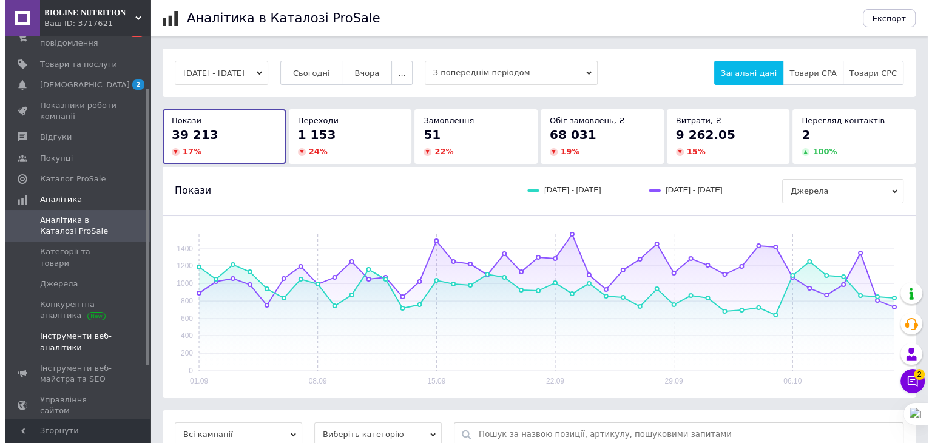
scroll to position [143, 0]
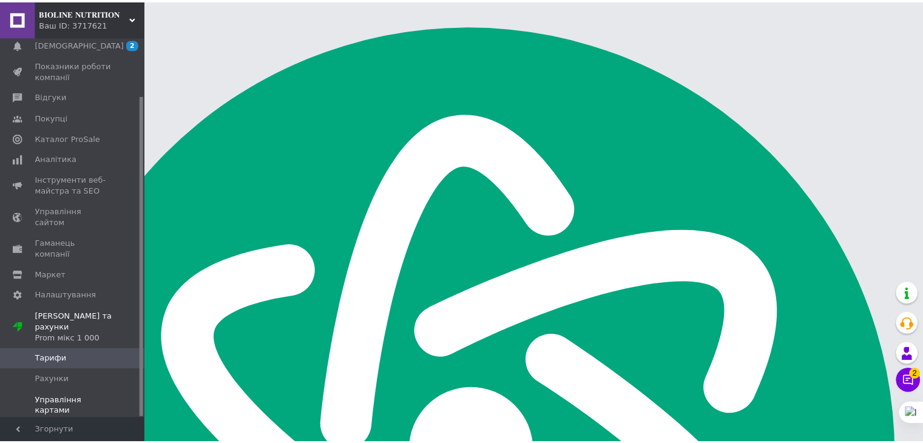
scroll to position [69, 0]
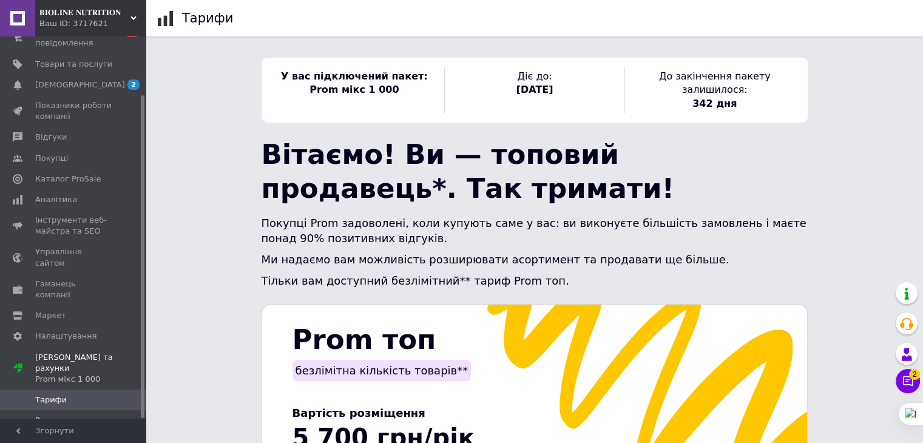
click at [87, 415] on span "Рахунки" at bounding box center [73, 420] width 77 height 11
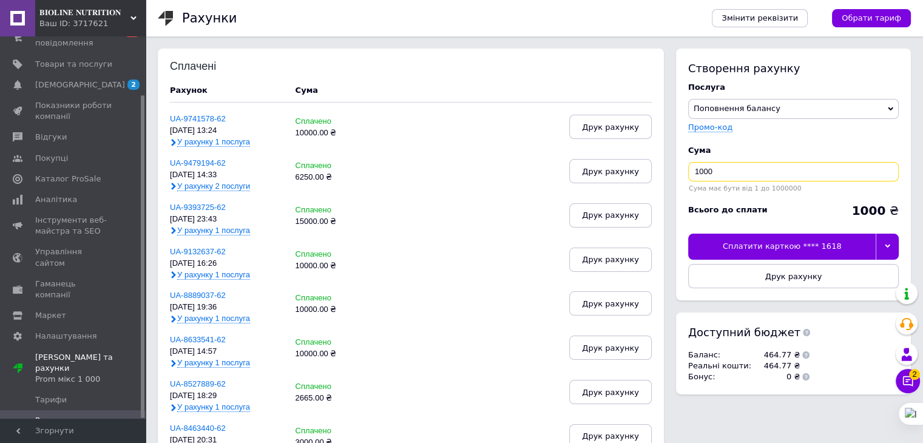
click at [765, 172] on input "1000" at bounding box center [793, 171] width 211 height 19
type textarea "1000"
click at [765, 172] on input "1000" at bounding box center [793, 171] width 211 height 19
click at [892, 244] on div at bounding box center [886, 246] width 23 height 25
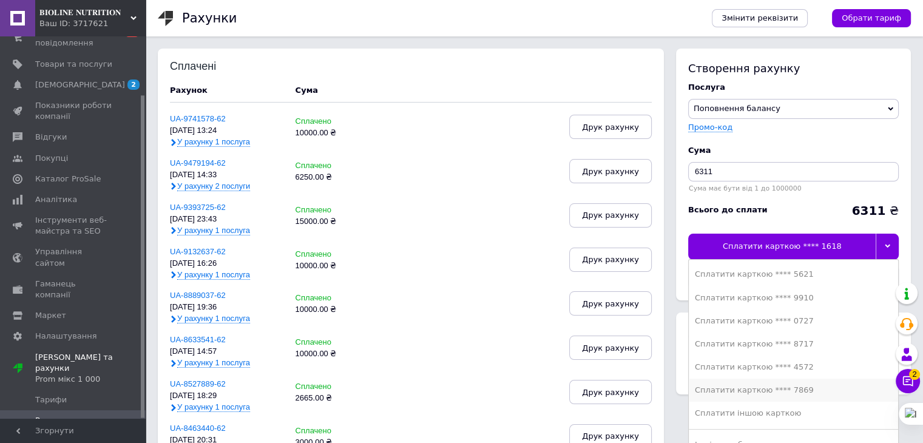
click at [774, 388] on div "Сплатити карткою **** 7869" at bounding box center [793, 390] width 197 height 11
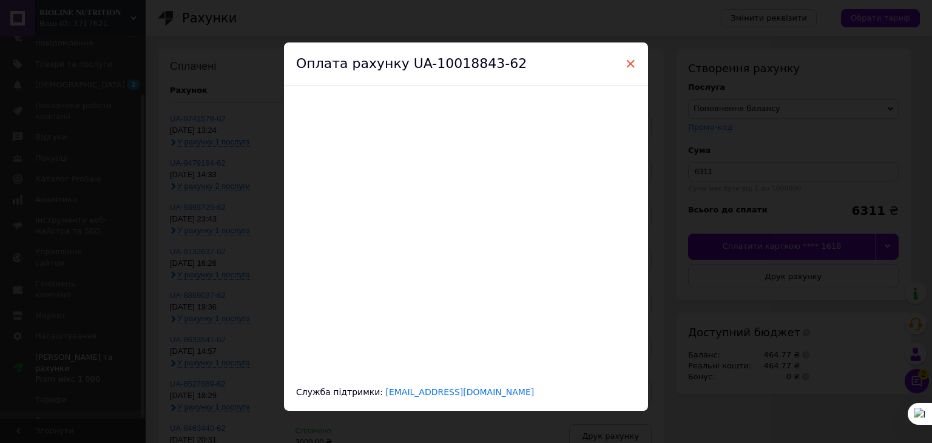
click at [625, 62] on span "×" at bounding box center [630, 63] width 11 height 21
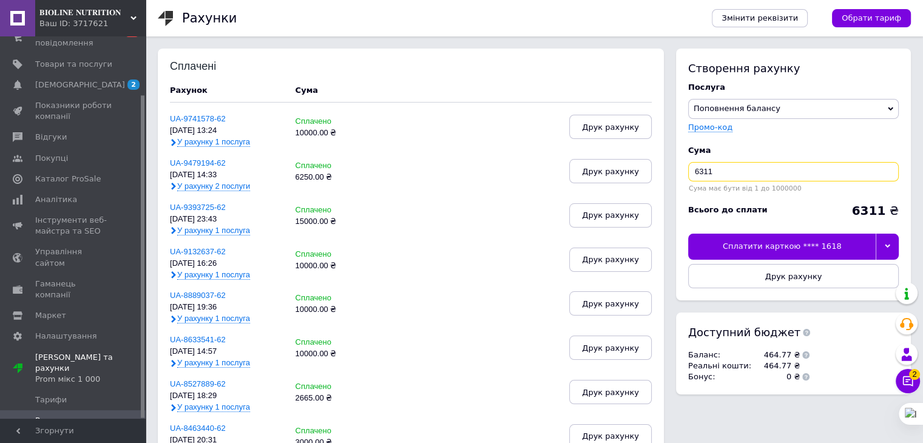
click at [721, 174] on input "6311" at bounding box center [793, 171] width 211 height 19
type input "3611"
click at [808, 279] on span "Друк рахунку" at bounding box center [793, 276] width 57 height 9
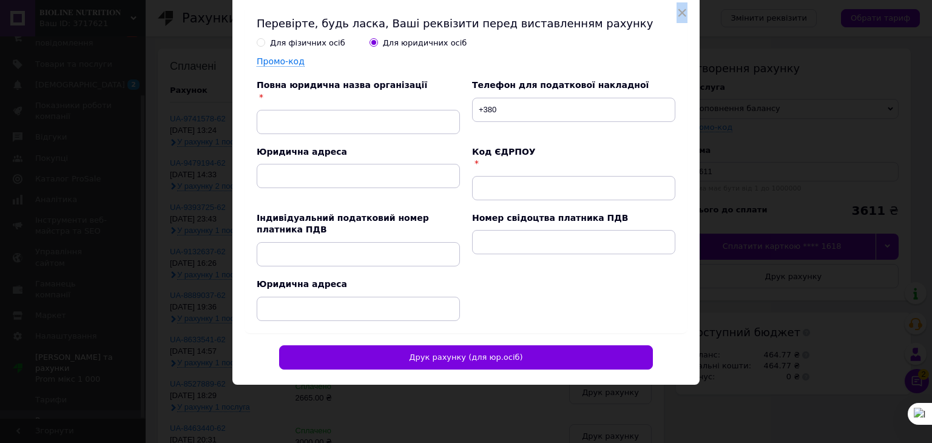
click at [679, 2] on span "×" at bounding box center [681, 12] width 11 height 21
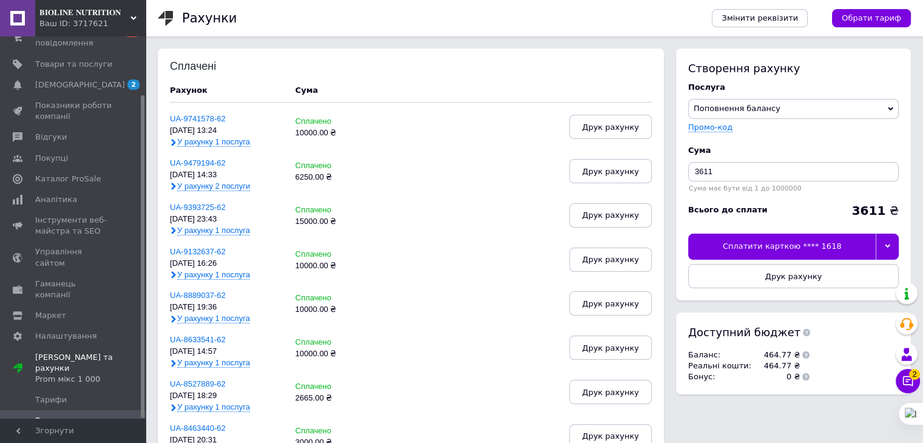
click at [893, 248] on div at bounding box center [886, 246] width 23 height 25
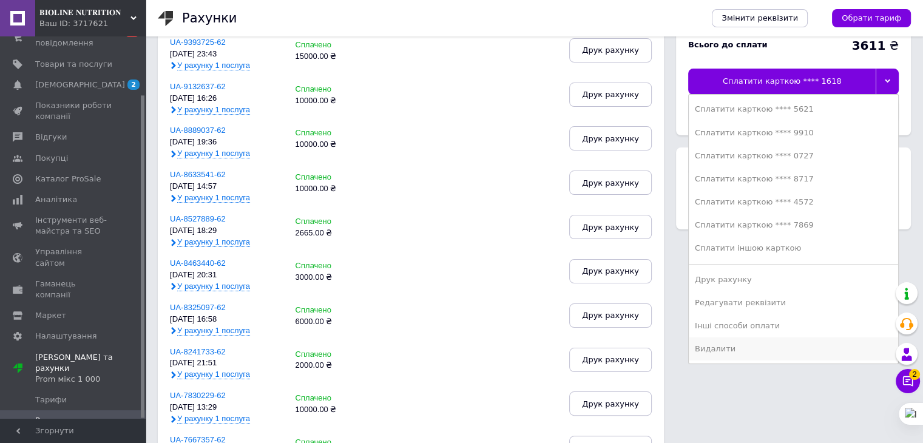
scroll to position [202, 0]
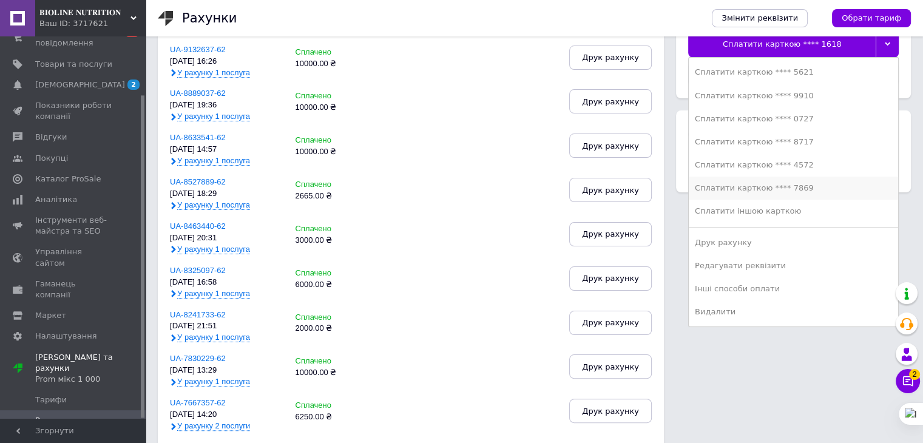
click at [803, 183] on div "Сплатити карткою **** 7869" at bounding box center [793, 188] width 197 height 11
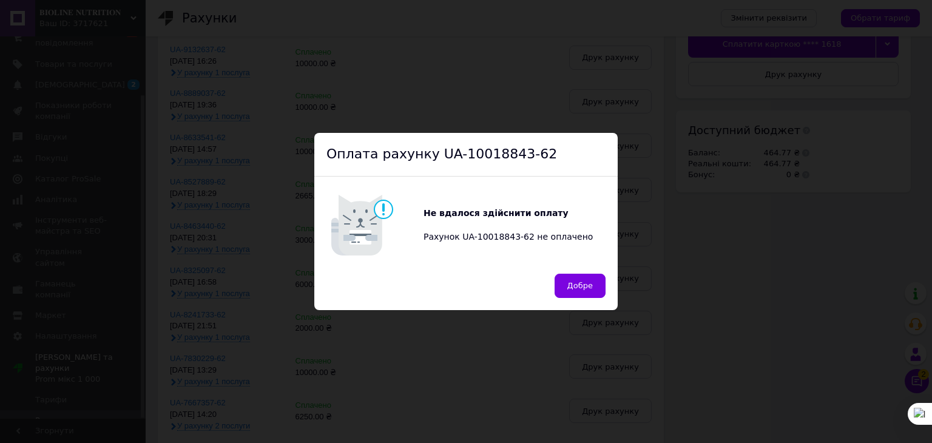
click at [575, 285] on span "Добре" at bounding box center [579, 285] width 25 height 9
